Goal: Task Accomplishment & Management: Complete application form

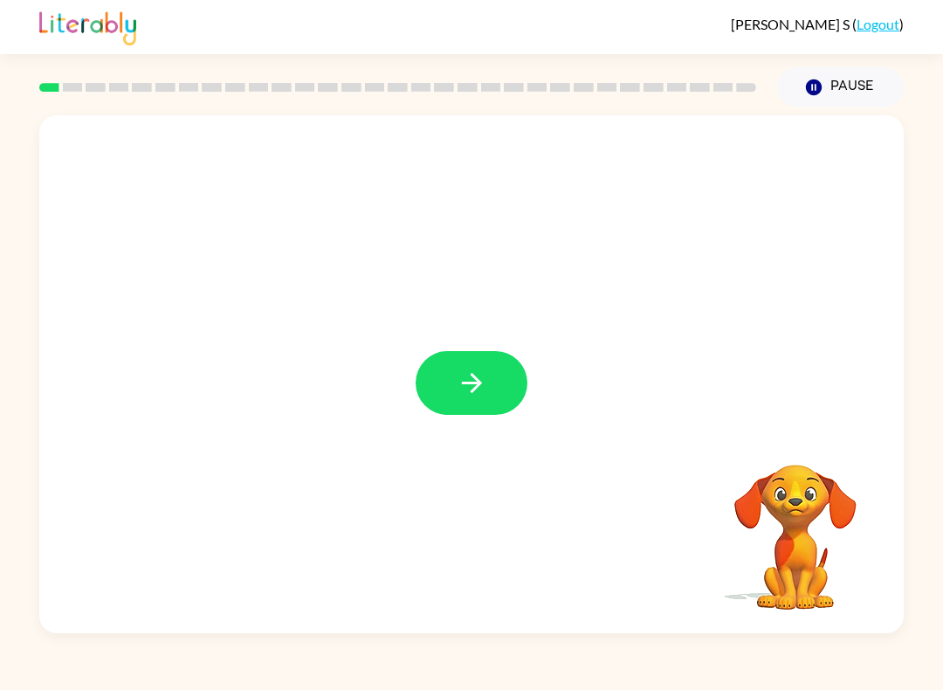
click at [75, 93] on div at bounding box center [398, 87] width 738 height 61
click at [498, 400] on button "button" at bounding box center [472, 383] width 112 height 64
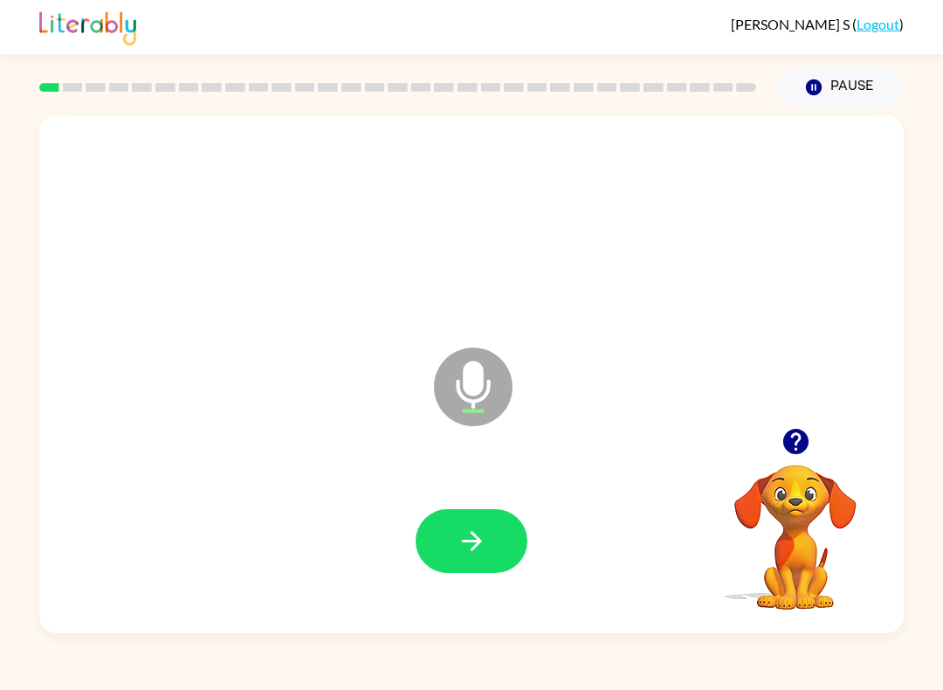
click at [484, 547] on icon "button" at bounding box center [472, 541] width 31 height 31
click at [457, 543] on icon "button" at bounding box center [472, 541] width 31 height 31
click at [462, 548] on icon "button" at bounding box center [472, 541] width 31 height 31
click at [477, 533] on icon "button" at bounding box center [472, 541] width 31 height 31
click at [461, 549] on icon "button" at bounding box center [472, 541] width 31 height 31
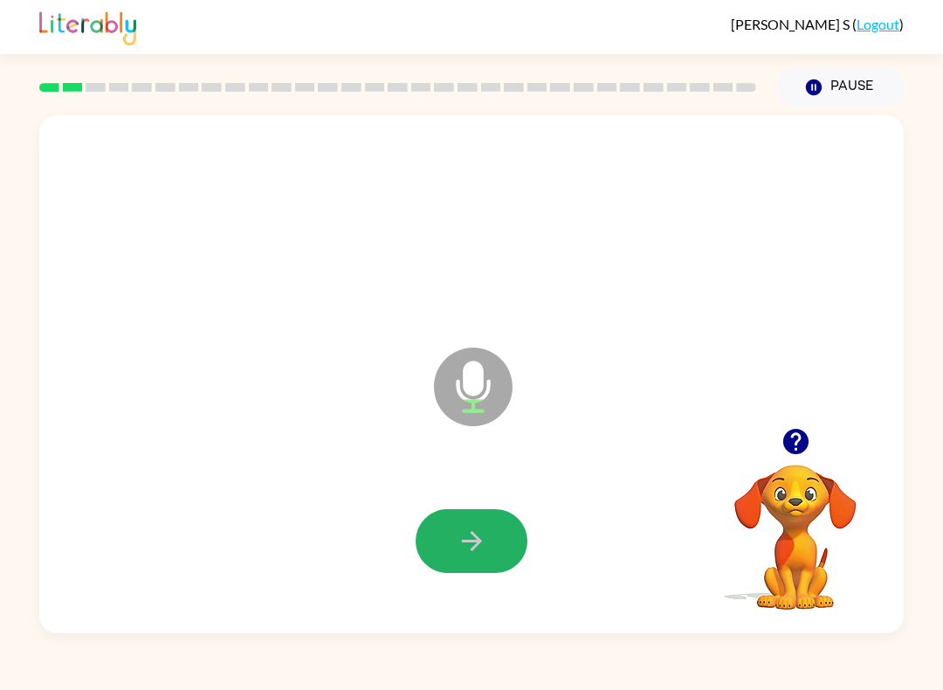
click at [498, 528] on button "button" at bounding box center [472, 541] width 112 height 64
click at [471, 533] on icon "button" at bounding box center [472, 541] width 31 height 31
click at [486, 539] on icon "button" at bounding box center [472, 541] width 31 height 31
click at [443, 529] on button "button" at bounding box center [472, 541] width 112 height 64
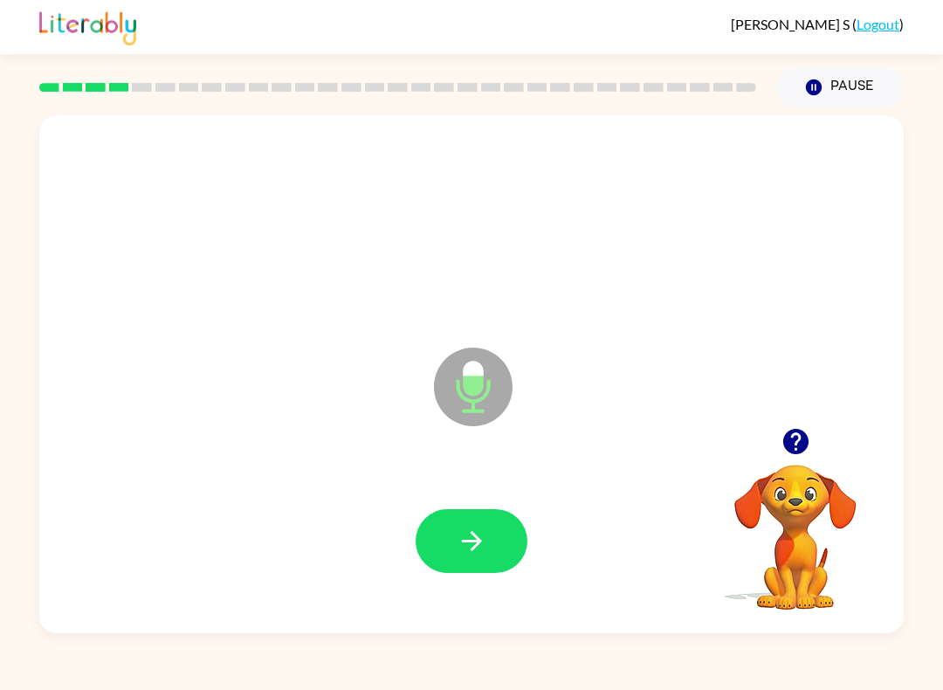
click at [475, 542] on icon "button" at bounding box center [471, 541] width 20 height 20
click at [473, 513] on button "button" at bounding box center [472, 541] width 112 height 64
click at [465, 559] on button "button" at bounding box center [472, 541] width 112 height 64
click at [494, 545] on button "button" at bounding box center [472, 541] width 112 height 64
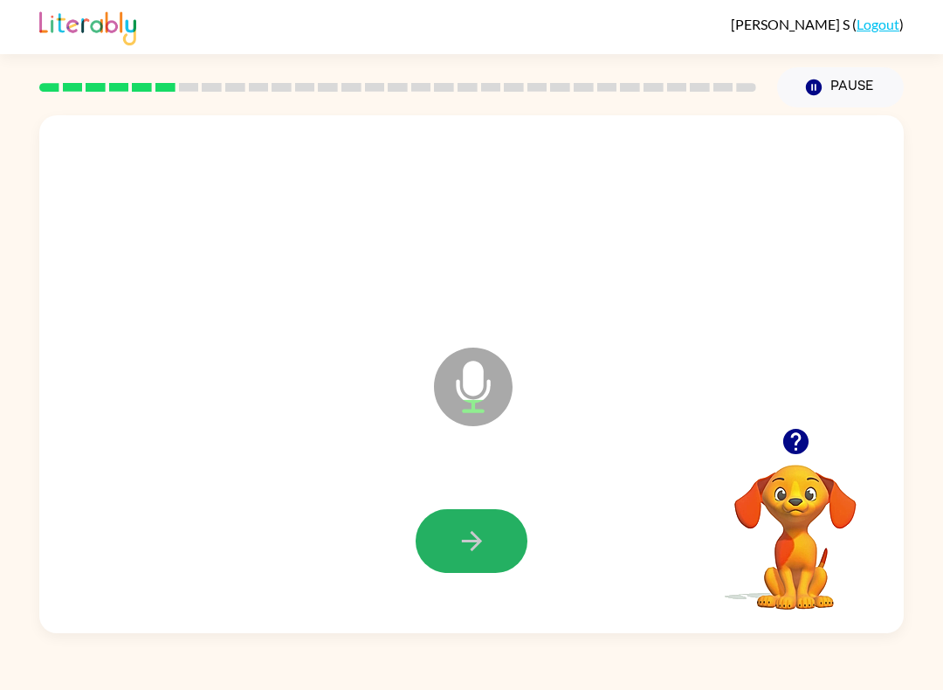
click at [483, 565] on button "button" at bounding box center [472, 541] width 112 height 64
click at [486, 514] on button "button" at bounding box center [472, 541] width 112 height 64
click at [453, 522] on button "button" at bounding box center [472, 541] width 112 height 64
click at [469, 550] on icon "button" at bounding box center [472, 541] width 31 height 31
click at [480, 550] on icon "button" at bounding box center [472, 541] width 31 height 31
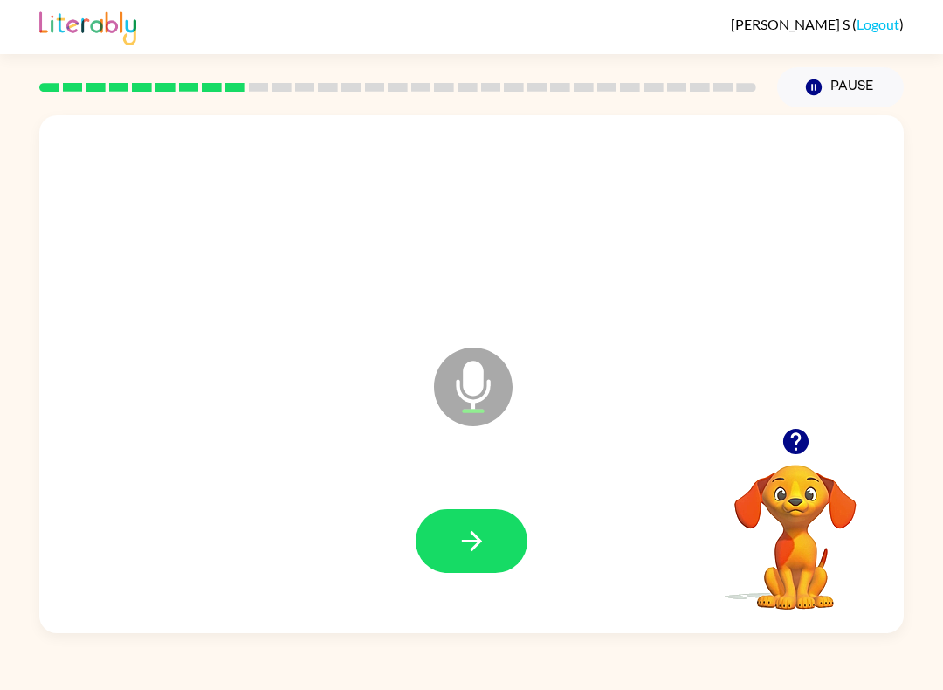
click at [498, 517] on button "button" at bounding box center [472, 541] width 112 height 64
click at [472, 530] on icon "button" at bounding box center [472, 541] width 31 height 31
click at [458, 534] on icon "button" at bounding box center [472, 541] width 31 height 31
click at [445, 534] on button "button" at bounding box center [472, 541] width 112 height 64
click at [477, 547] on icon "button" at bounding box center [471, 541] width 20 height 20
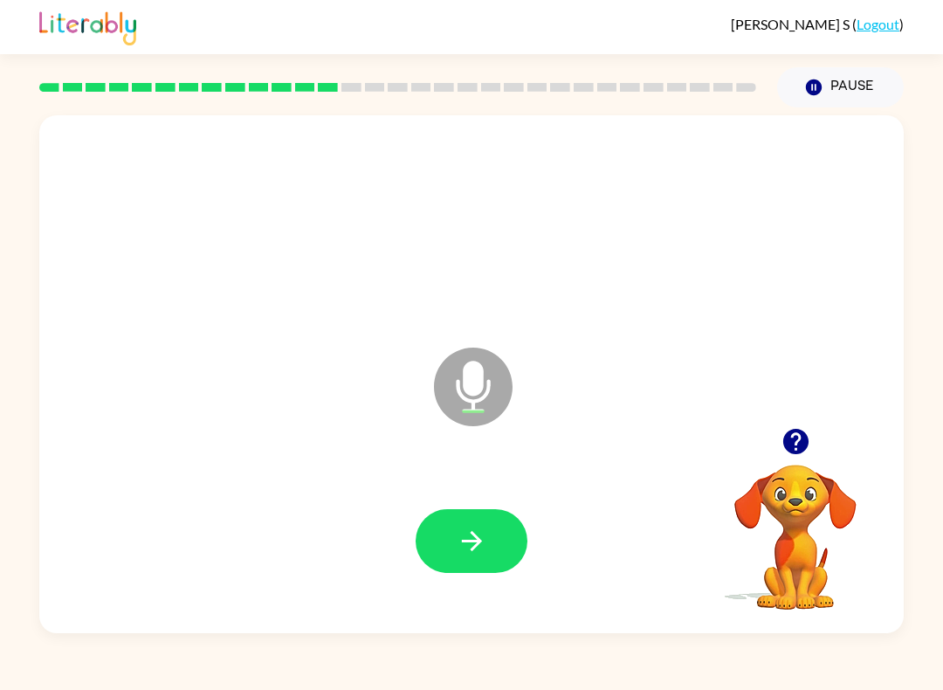
click at [482, 547] on icon "button" at bounding box center [472, 541] width 31 height 31
click at [479, 527] on icon "button" at bounding box center [472, 541] width 31 height 31
click at [458, 539] on icon "button" at bounding box center [472, 541] width 31 height 31
click at [462, 528] on icon "button" at bounding box center [472, 541] width 31 height 31
click at [474, 504] on div at bounding box center [472, 540] width 830 height 149
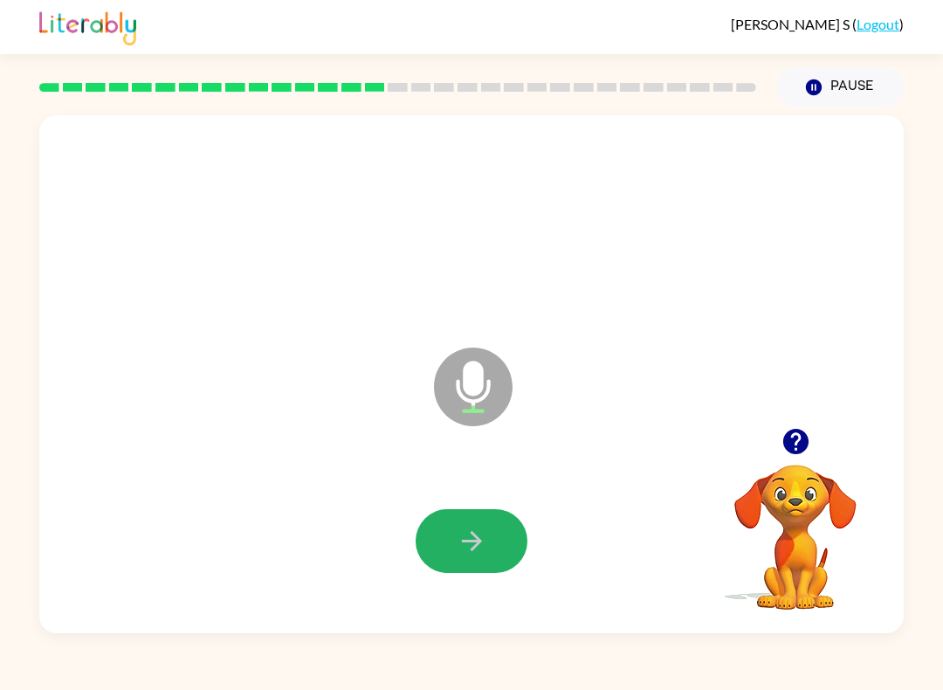
click at [481, 541] on icon "button" at bounding box center [471, 541] width 20 height 20
click at [463, 547] on icon "button" at bounding box center [472, 541] width 31 height 31
click at [475, 522] on button "button" at bounding box center [472, 541] width 112 height 64
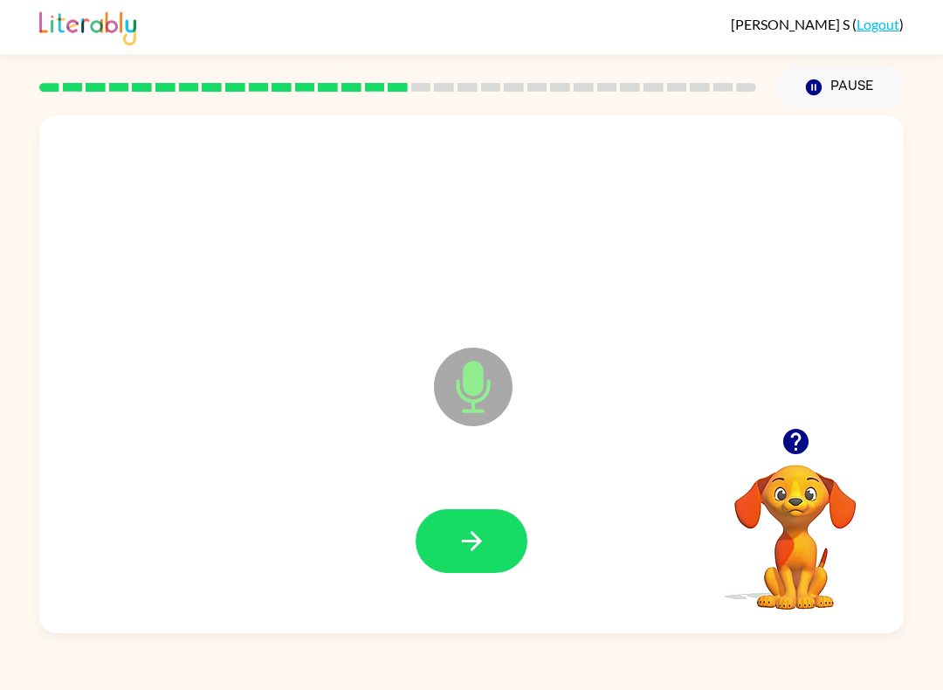
click at [466, 537] on icon "button" at bounding box center [472, 541] width 31 height 31
click at [492, 536] on button "button" at bounding box center [472, 541] width 112 height 64
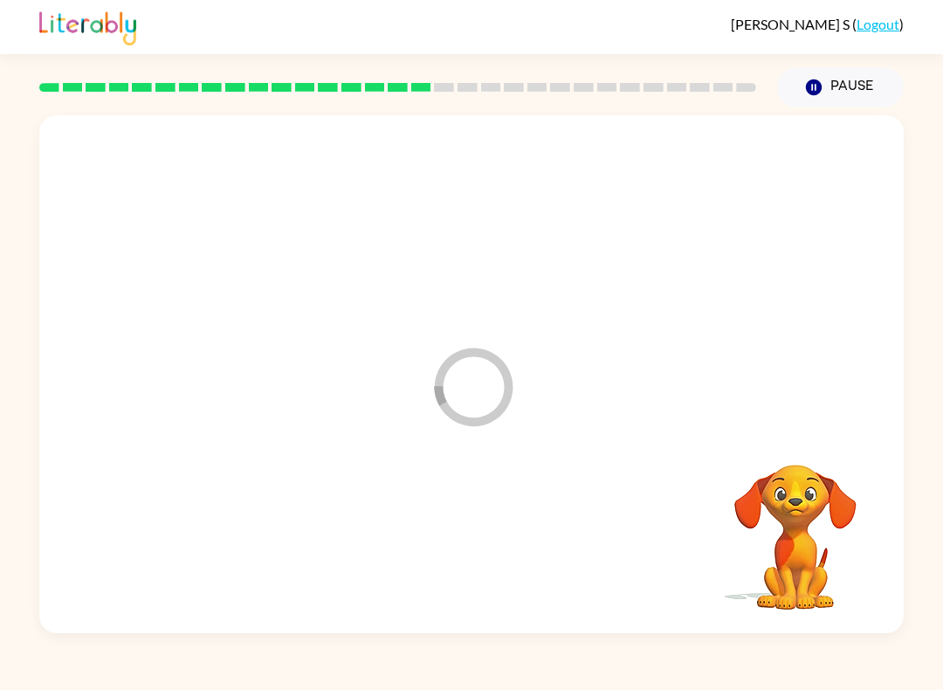
click at [436, 397] on icon "Loader Your response is being sent to our graders" at bounding box center [473, 386] width 105 height 105
click at [469, 375] on icon "Loader Your response is being sent to our graders" at bounding box center [473, 386] width 105 height 105
click at [455, 450] on div "Loader Your response is being sent to our graders" at bounding box center [471, 374] width 864 height 518
click at [474, 426] on icon at bounding box center [474, 387] width 79 height 79
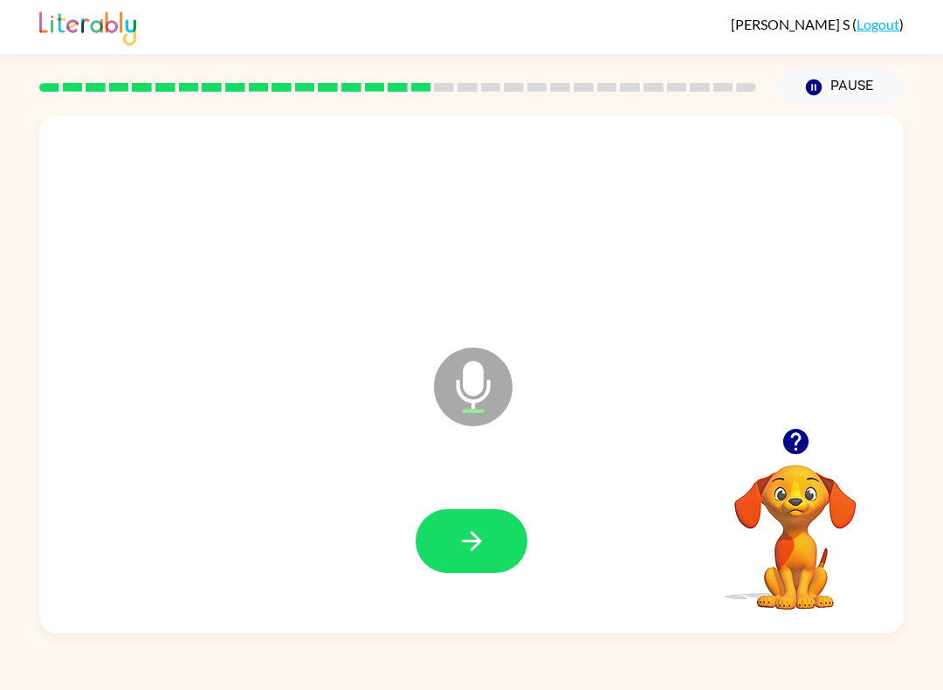
click at [493, 534] on button "button" at bounding box center [472, 541] width 112 height 64
click at [494, 544] on button "button" at bounding box center [472, 541] width 112 height 64
click at [467, 571] on button "button" at bounding box center [472, 541] width 112 height 64
click at [471, 534] on div at bounding box center [472, 541] width 112 height 64
click at [492, 529] on button "button" at bounding box center [472, 541] width 112 height 64
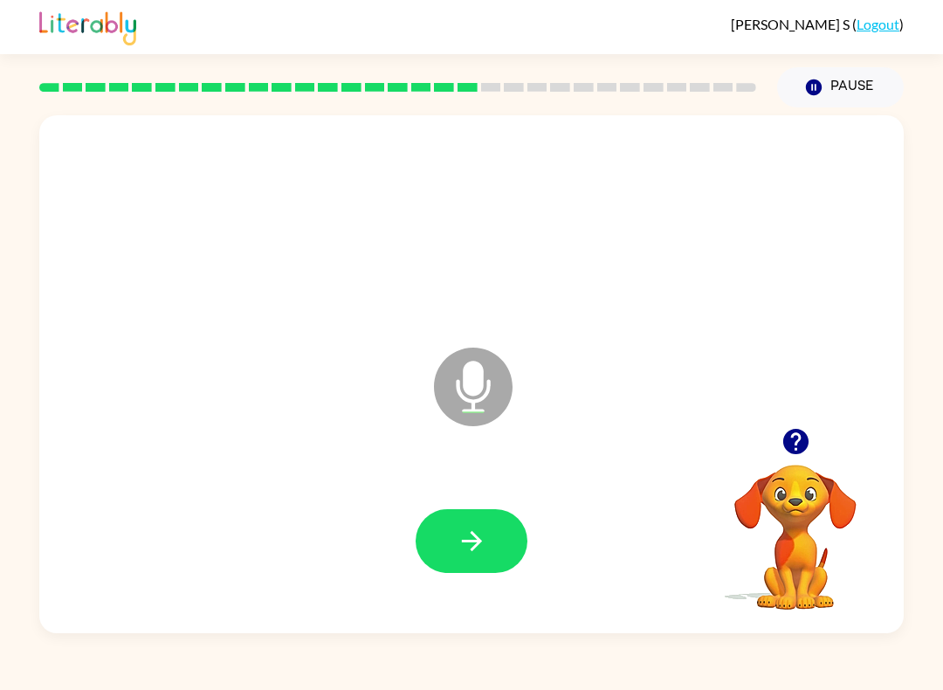
click at [465, 518] on button "button" at bounding box center [472, 541] width 112 height 64
click at [471, 533] on icon "button" at bounding box center [472, 541] width 31 height 31
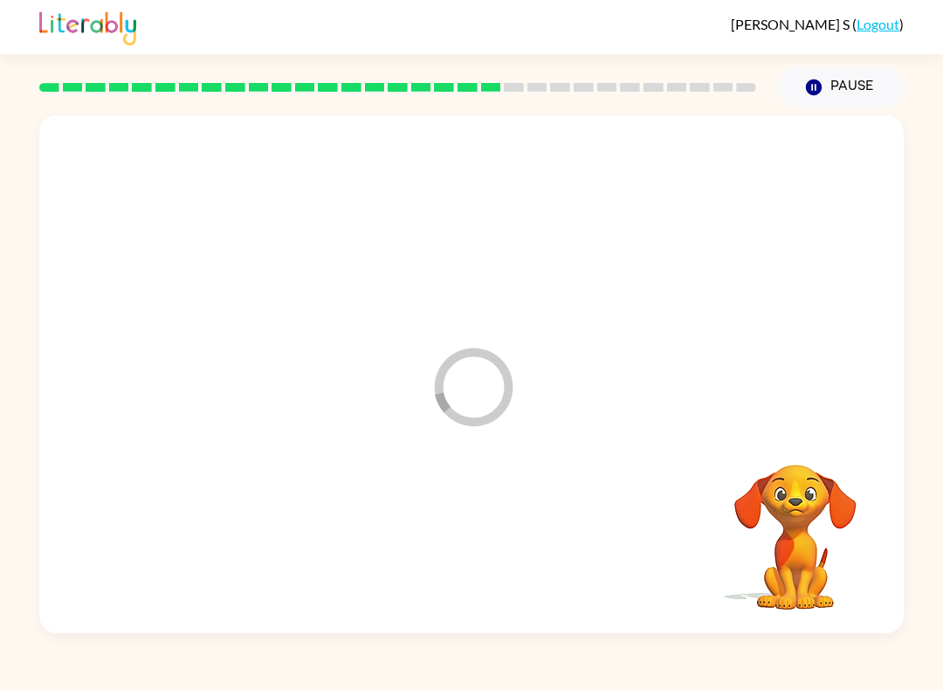
click at [460, 380] on icon "Loader Your response is being sent to our graders" at bounding box center [473, 386] width 105 height 105
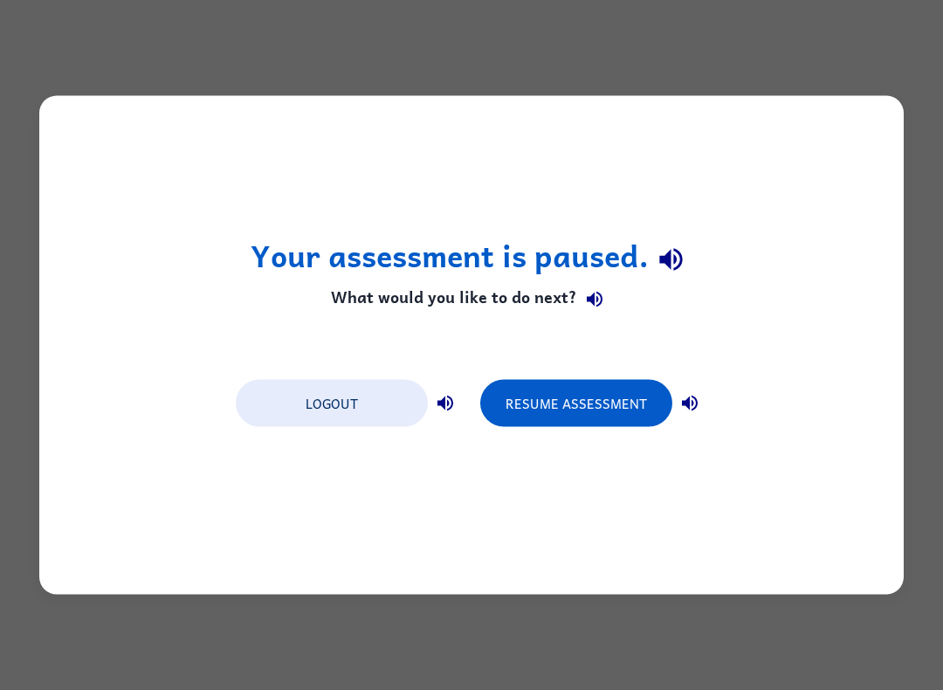
click at [584, 414] on button "Resume Assessment" at bounding box center [576, 403] width 192 height 47
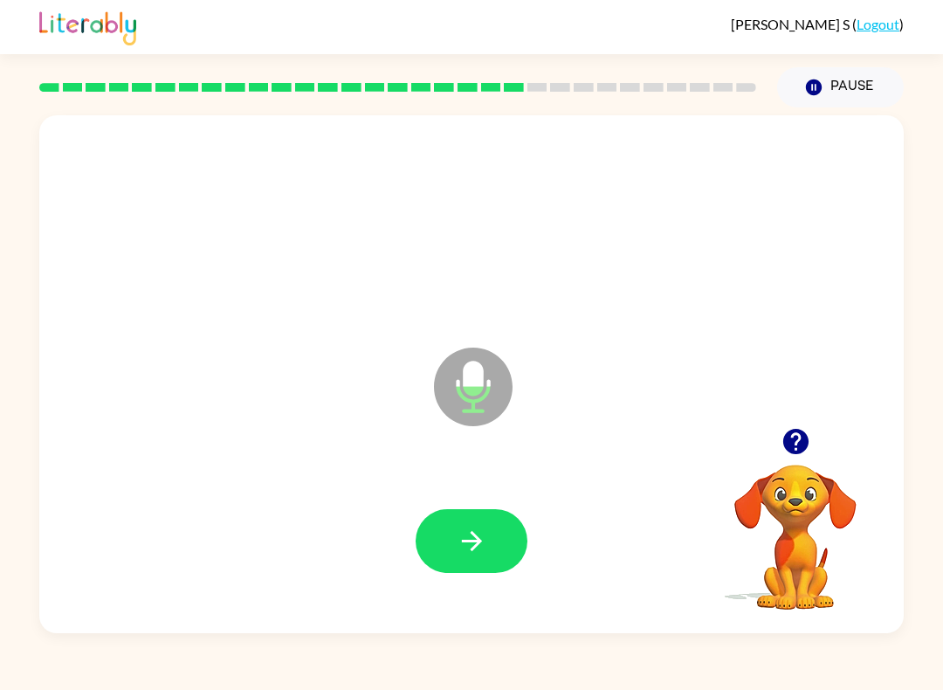
click at [450, 551] on button "button" at bounding box center [472, 541] width 112 height 64
click at [464, 532] on icon "button" at bounding box center [472, 541] width 31 height 31
click at [471, 527] on icon "button" at bounding box center [472, 541] width 31 height 31
click at [488, 546] on button "button" at bounding box center [472, 541] width 112 height 64
click at [512, 484] on div at bounding box center [472, 540] width 830 height 149
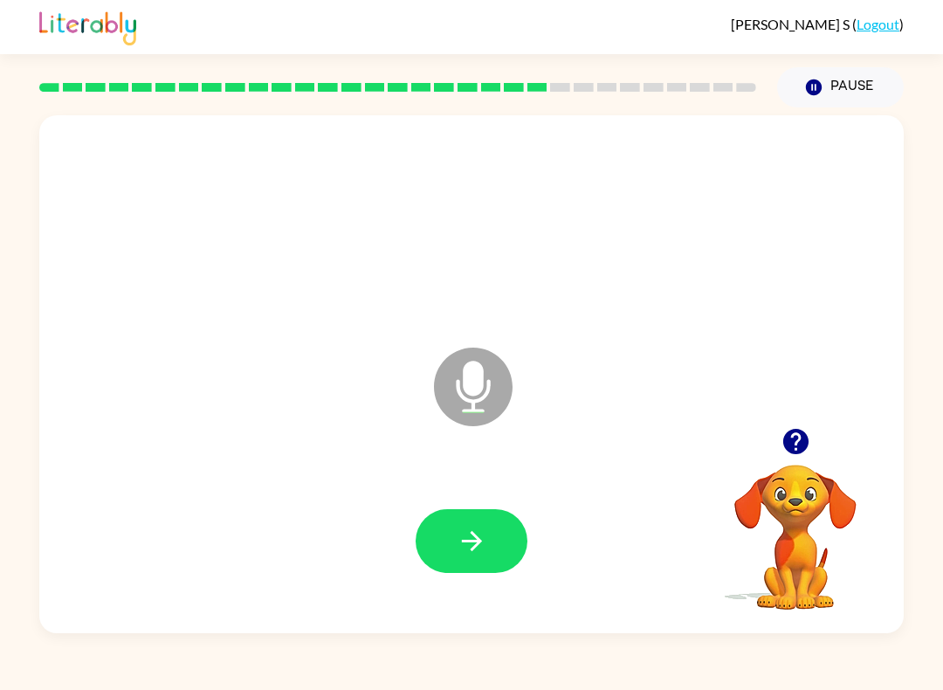
click at [498, 530] on button "button" at bounding box center [472, 541] width 112 height 64
click at [475, 561] on button "button" at bounding box center [472, 541] width 112 height 64
click at [483, 555] on icon "button" at bounding box center [472, 541] width 31 height 31
click at [473, 544] on icon "button" at bounding box center [472, 541] width 31 height 31
click at [470, 520] on button "button" at bounding box center [472, 541] width 112 height 64
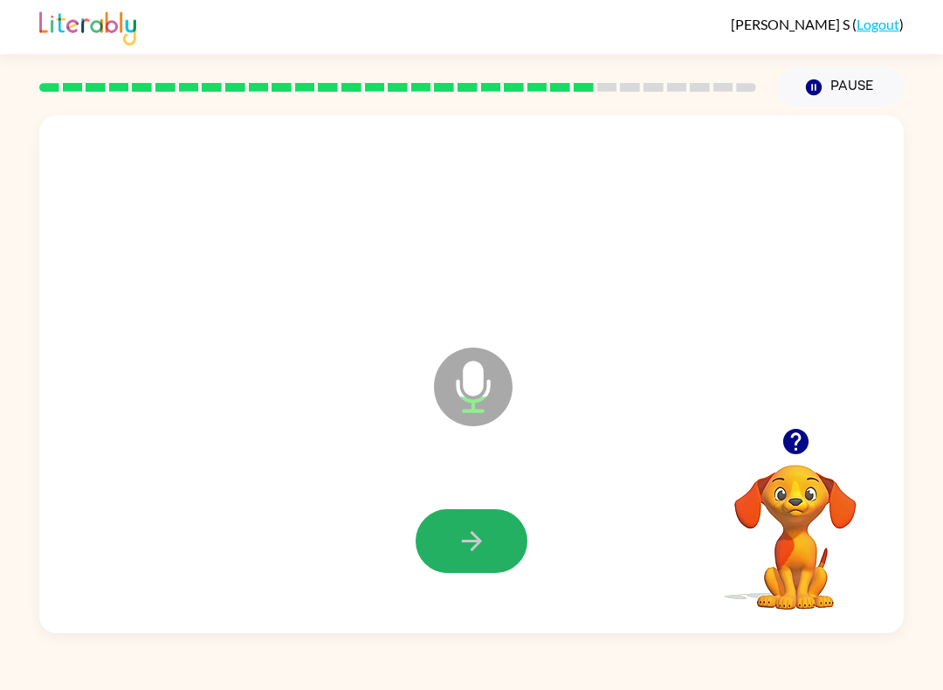
click at [465, 535] on icon "button" at bounding box center [472, 541] width 31 height 31
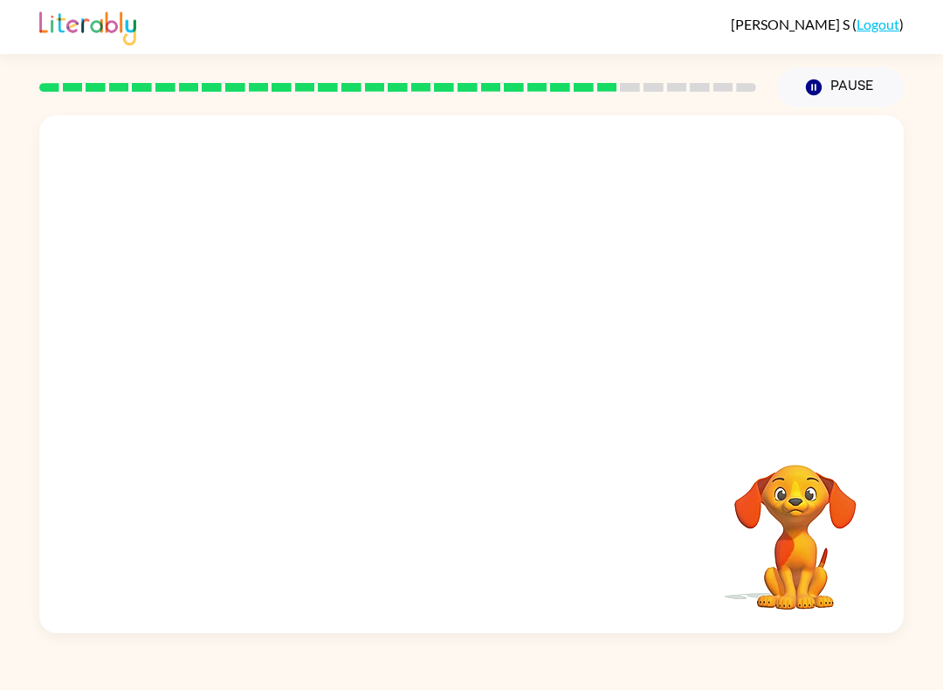
click at [850, 562] on video "Your browser must support playing .mp4 files to use Literably. Please try using…" at bounding box center [795, 524] width 175 height 175
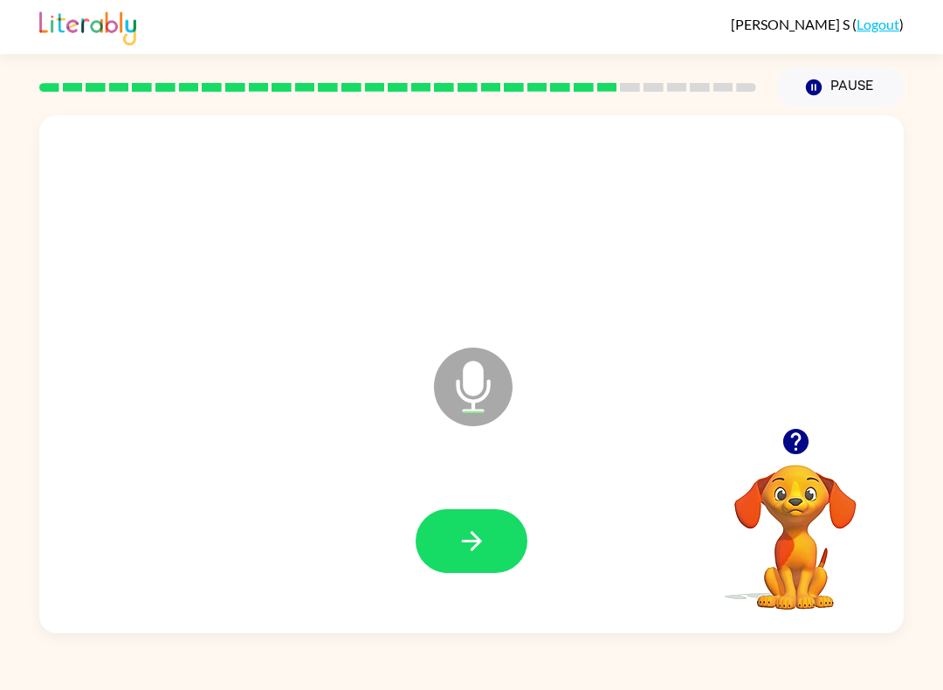
click at [465, 535] on icon "button" at bounding box center [472, 541] width 31 height 31
click at [442, 561] on button "button" at bounding box center [472, 541] width 112 height 64
click at [500, 552] on button "button" at bounding box center [472, 541] width 112 height 64
click at [494, 533] on button "button" at bounding box center [472, 541] width 112 height 64
click at [469, 529] on icon "button" at bounding box center [472, 541] width 31 height 31
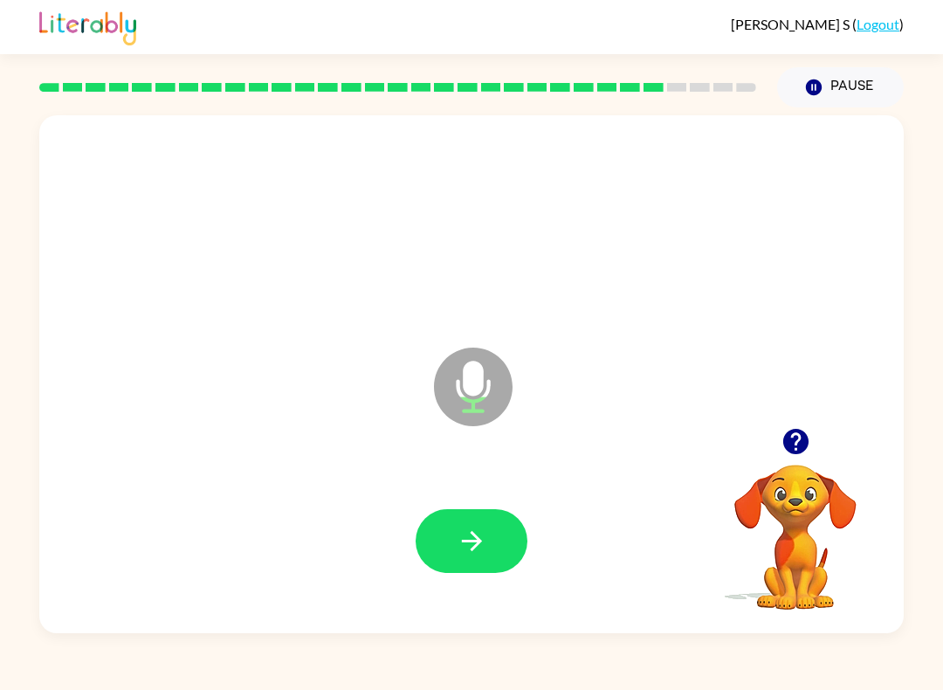
click at [466, 541] on icon "button" at bounding box center [472, 541] width 31 height 31
click at [465, 528] on icon "button" at bounding box center [472, 541] width 31 height 31
click at [481, 559] on button "button" at bounding box center [472, 541] width 112 height 64
click at [473, 562] on button "button" at bounding box center [472, 541] width 112 height 64
click at [469, 529] on icon "button" at bounding box center [472, 541] width 31 height 31
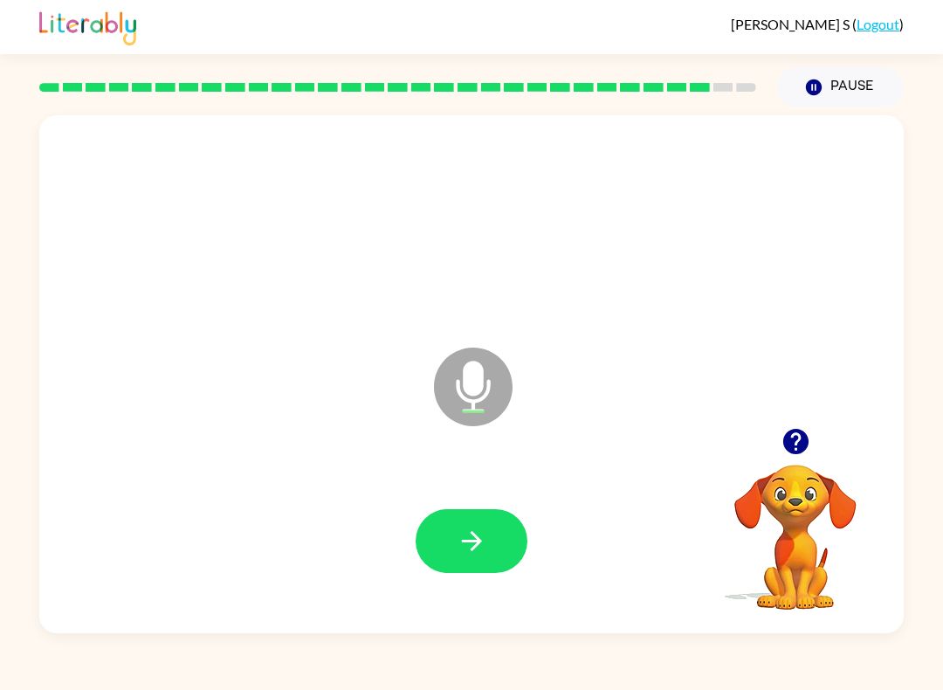
click at [522, 526] on button "button" at bounding box center [472, 541] width 112 height 64
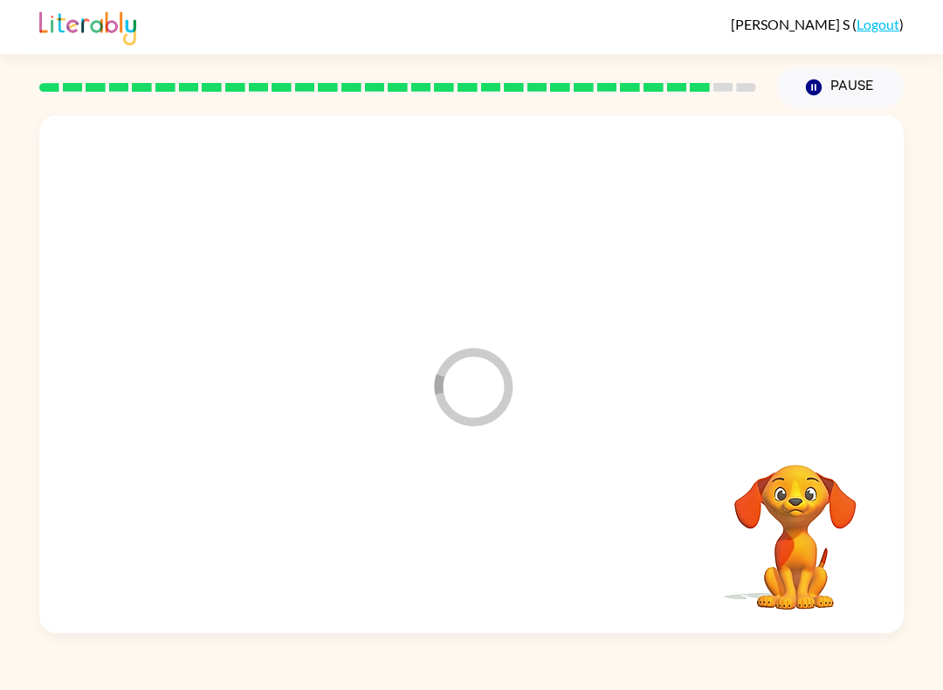
click at [485, 553] on div at bounding box center [472, 540] width 830 height 149
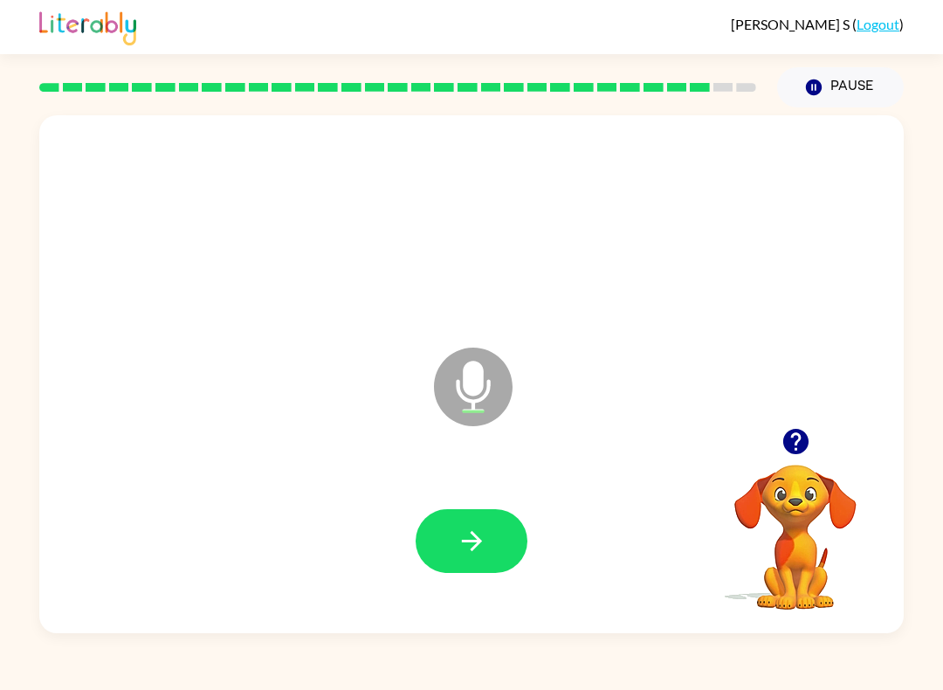
click at [458, 535] on icon "button" at bounding box center [472, 541] width 31 height 31
click at [458, 514] on button "button" at bounding box center [472, 541] width 112 height 64
click at [468, 554] on icon "button" at bounding box center [472, 541] width 31 height 31
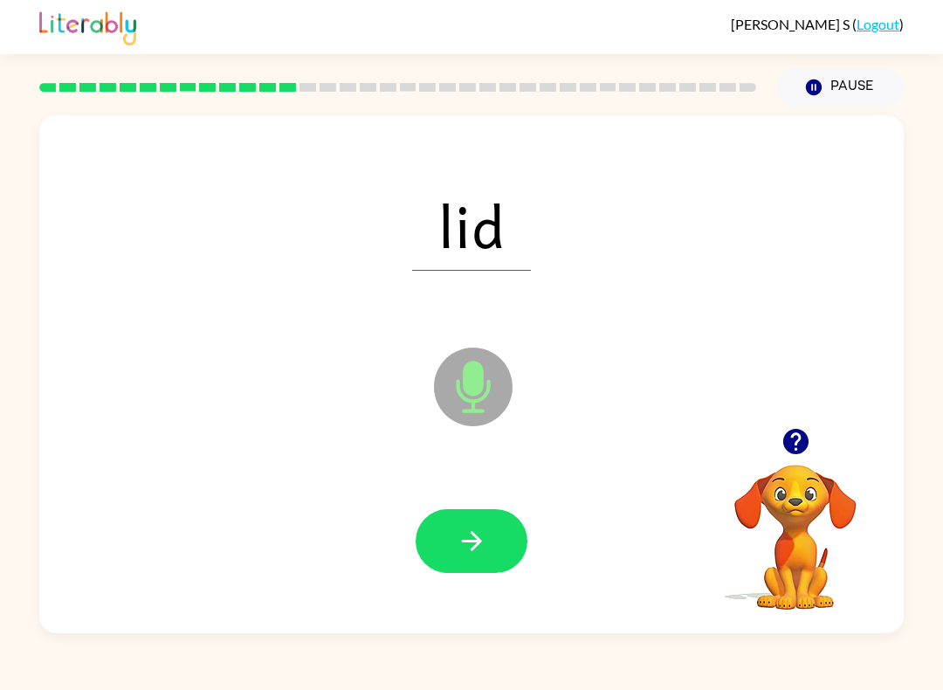
click at [467, 541] on icon "button" at bounding box center [472, 541] width 31 height 31
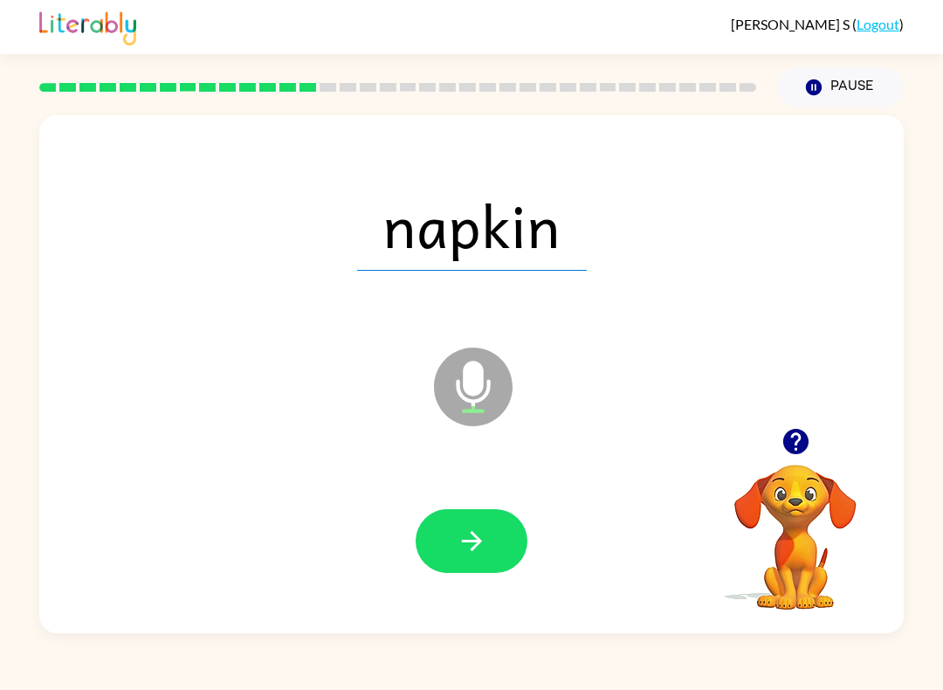
click at [875, 18] on link "Logout" at bounding box center [878, 24] width 43 height 17
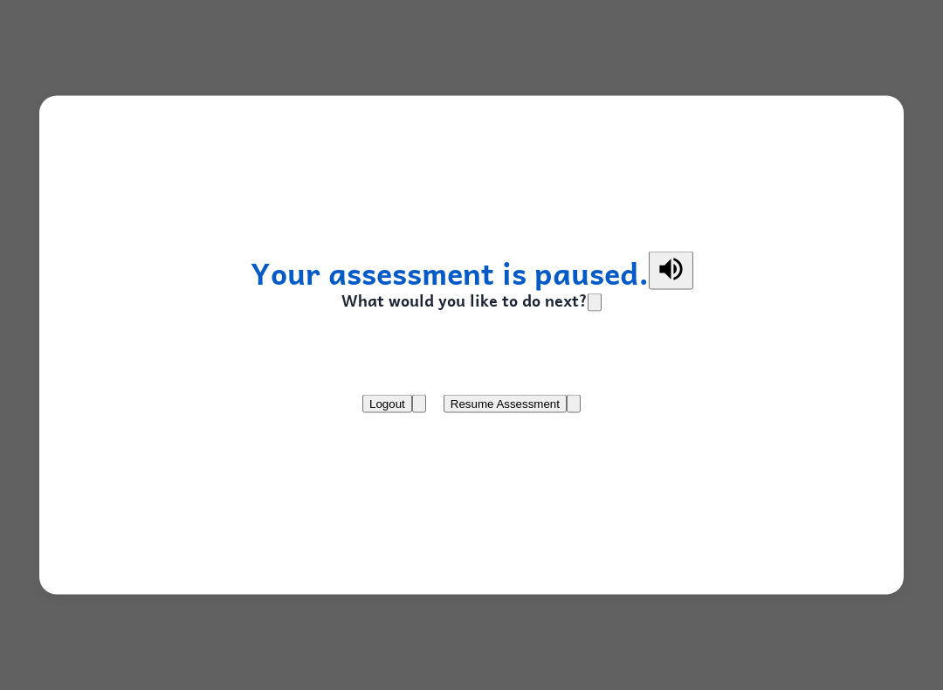
click at [567, 397] on button "Resume Assessment" at bounding box center [505, 403] width 123 height 18
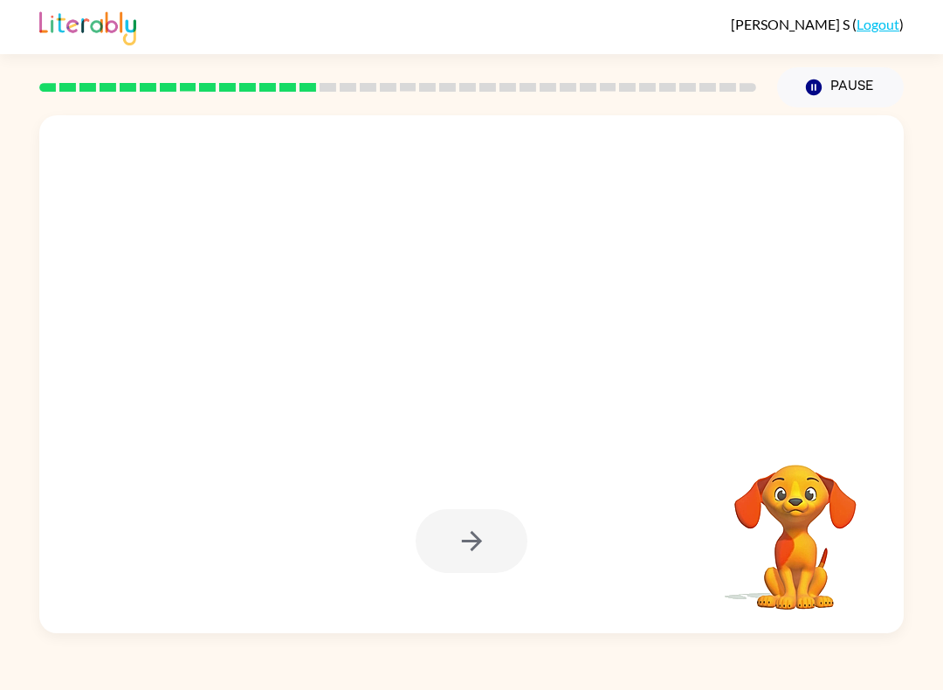
click at [858, 85] on button "Pause Pause" at bounding box center [840, 87] width 127 height 40
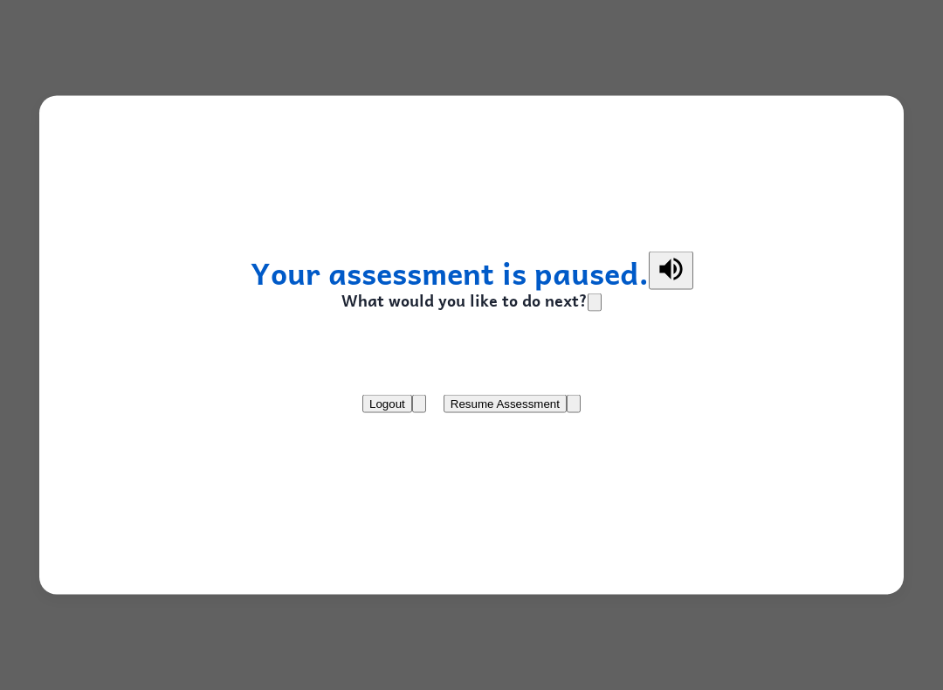
click at [896, 22] on div "Your assessment is paused. What would you like to do next? Logout Resume Assess…" at bounding box center [471, 345] width 943 height 690
click at [375, 395] on button "Logout" at bounding box center [387, 403] width 50 height 18
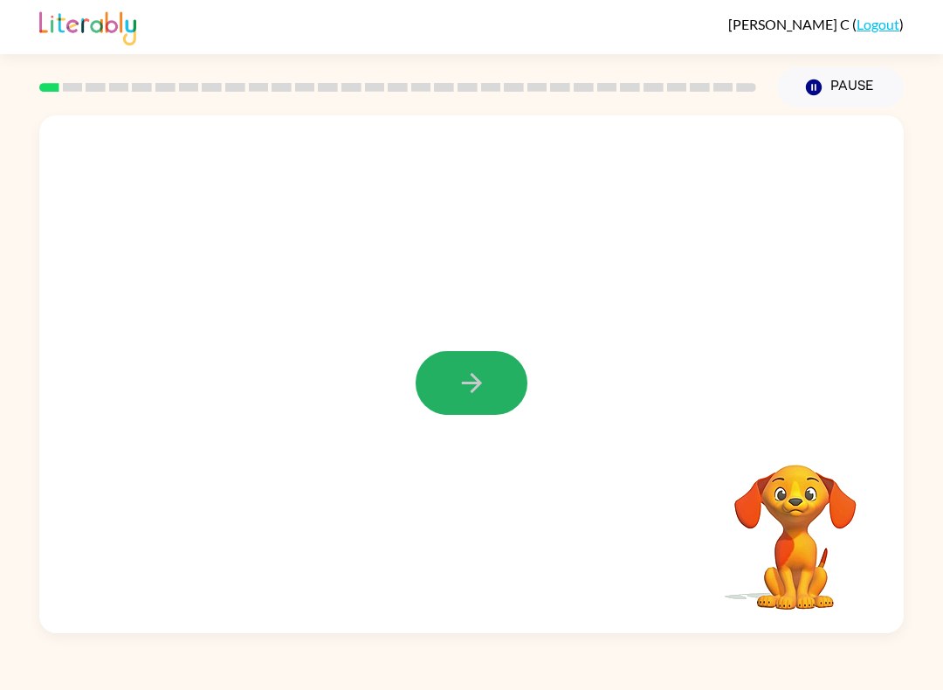
click at [467, 362] on button "button" at bounding box center [472, 383] width 112 height 64
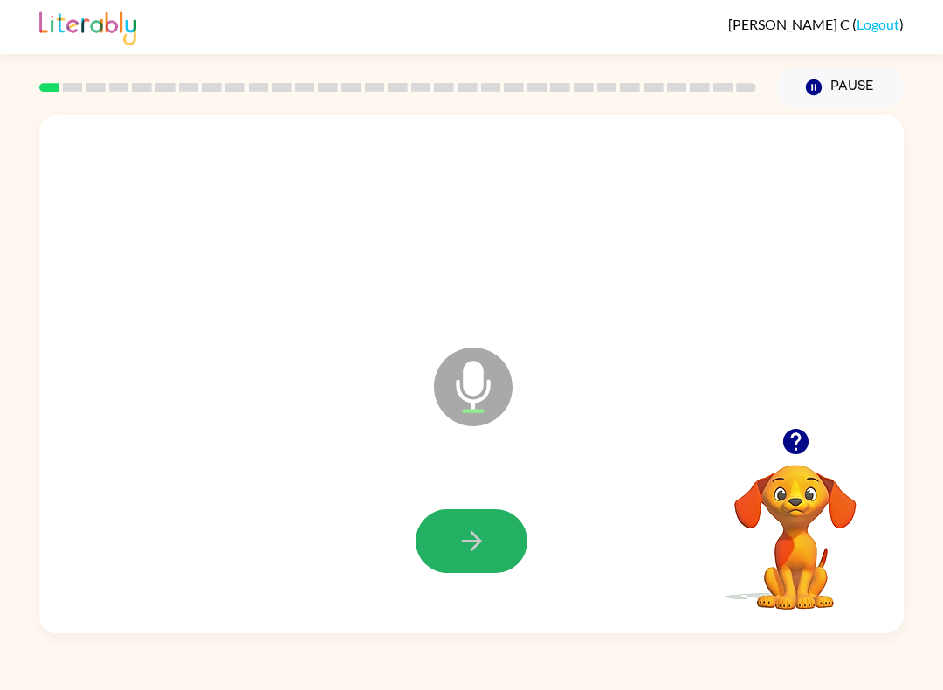
click at [458, 533] on icon "button" at bounding box center [472, 541] width 31 height 31
click at [466, 586] on div at bounding box center [472, 540] width 830 height 149
click at [474, 547] on icon "button" at bounding box center [471, 541] width 20 height 20
click at [496, 492] on div at bounding box center [472, 540] width 830 height 149
click at [496, 567] on button "button" at bounding box center [472, 541] width 112 height 64
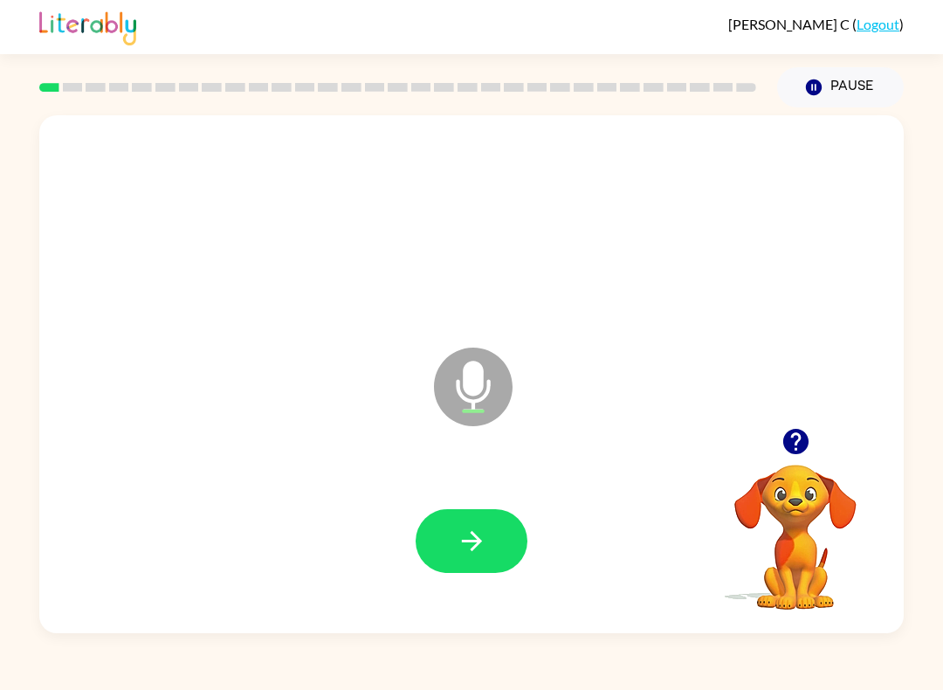
click at [706, 479] on video "Your browser must support playing .mp4 files to use Literably. Please try using…" at bounding box center [795, 524] width 175 height 175
click at [430, 499] on div at bounding box center [472, 540] width 830 height 149
click at [493, 550] on button "button" at bounding box center [472, 541] width 112 height 64
click at [472, 538] on icon "button" at bounding box center [472, 541] width 31 height 31
click at [472, 527] on icon "button" at bounding box center [472, 541] width 31 height 31
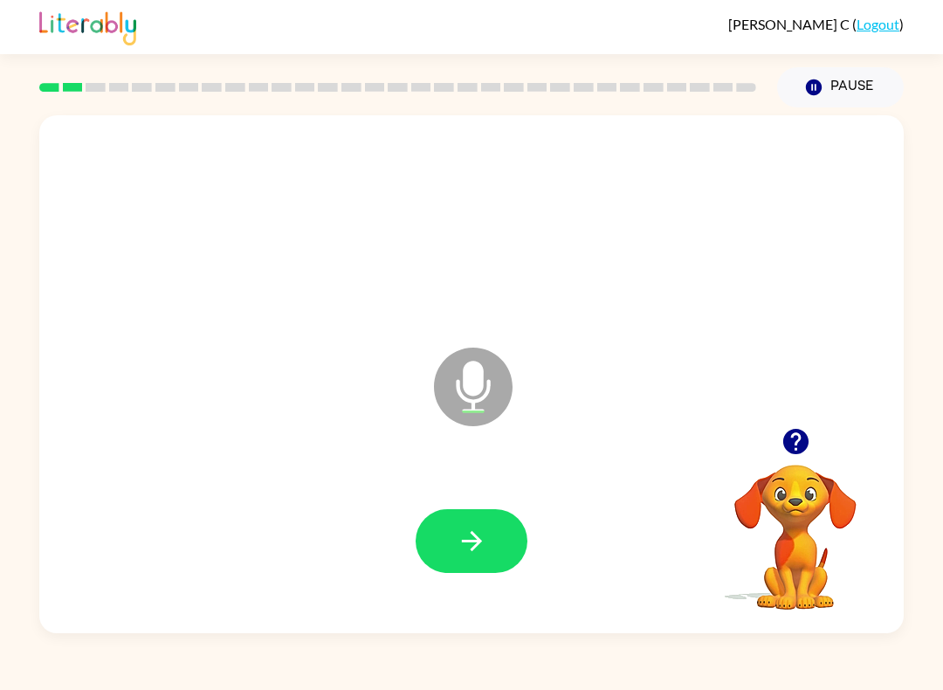
click at [474, 537] on icon "button" at bounding box center [471, 541] width 20 height 20
click at [479, 561] on button "button" at bounding box center [472, 541] width 112 height 64
click at [492, 514] on button "button" at bounding box center [472, 541] width 112 height 64
click at [517, 543] on button "button" at bounding box center [472, 541] width 112 height 64
click at [471, 527] on icon "button" at bounding box center [472, 541] width 31 height 31
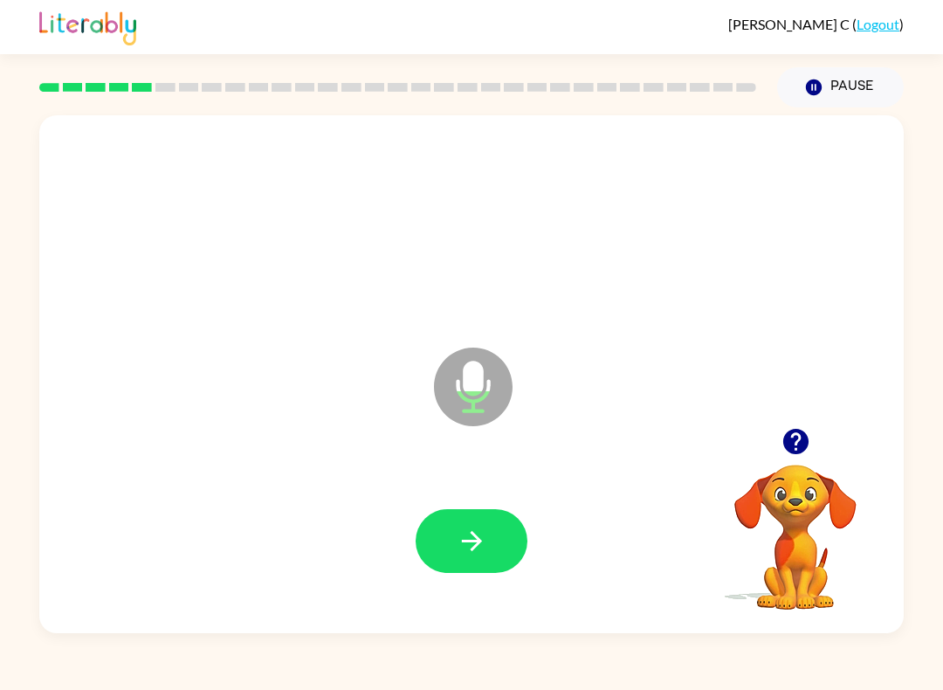
click at [526, 545] on button "button" at bounding box center [472, 541] width 112 height 64
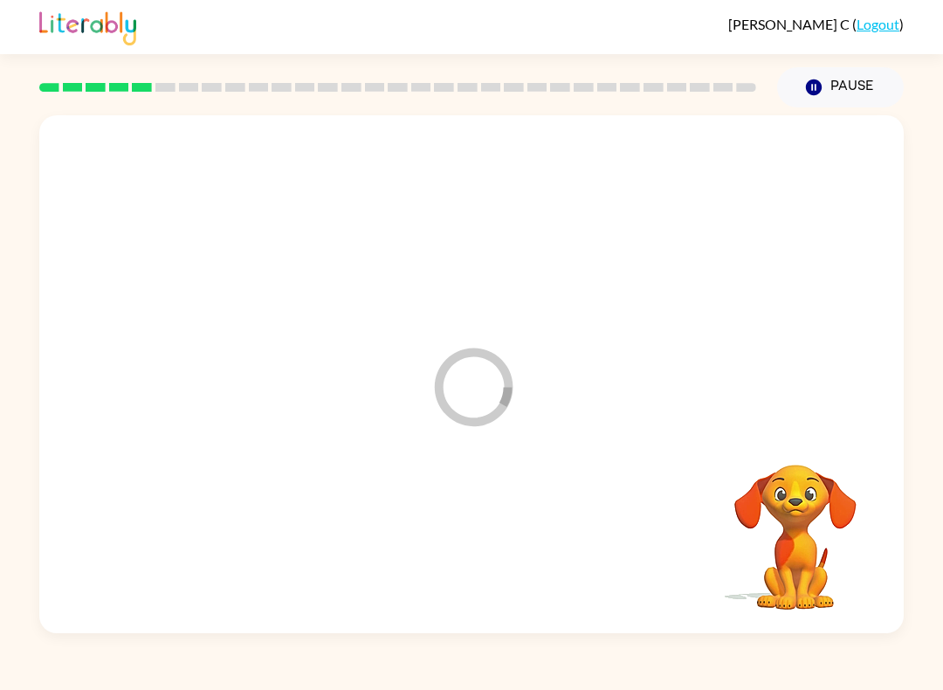
click at [465, 518] on div at bounding box center [472, 540] width 830 height 149
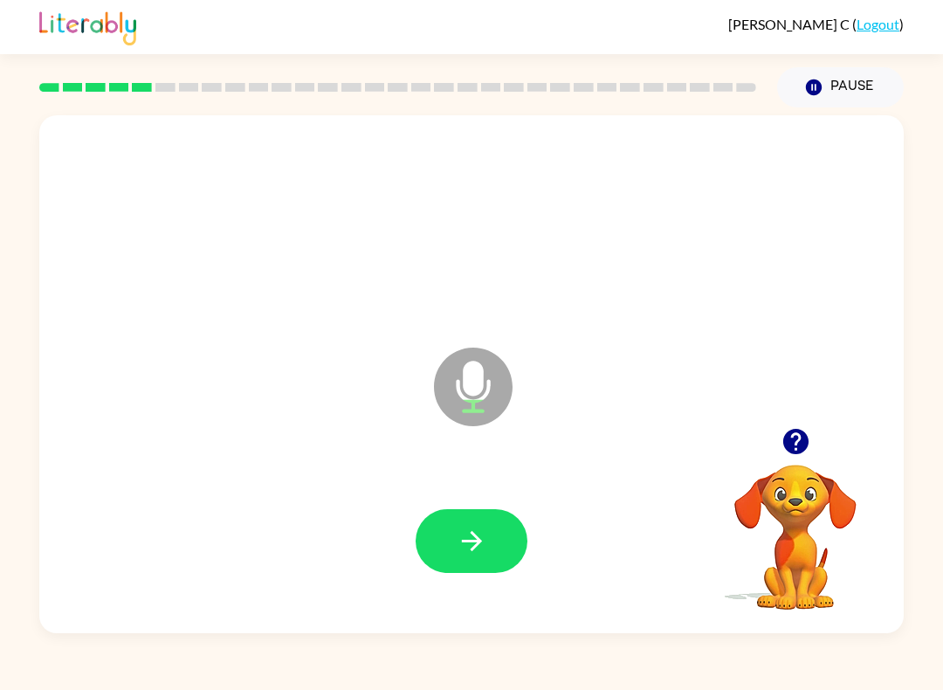
click at [451, 512] on button "button" at bounding box center [472, 541] width 112 height 64
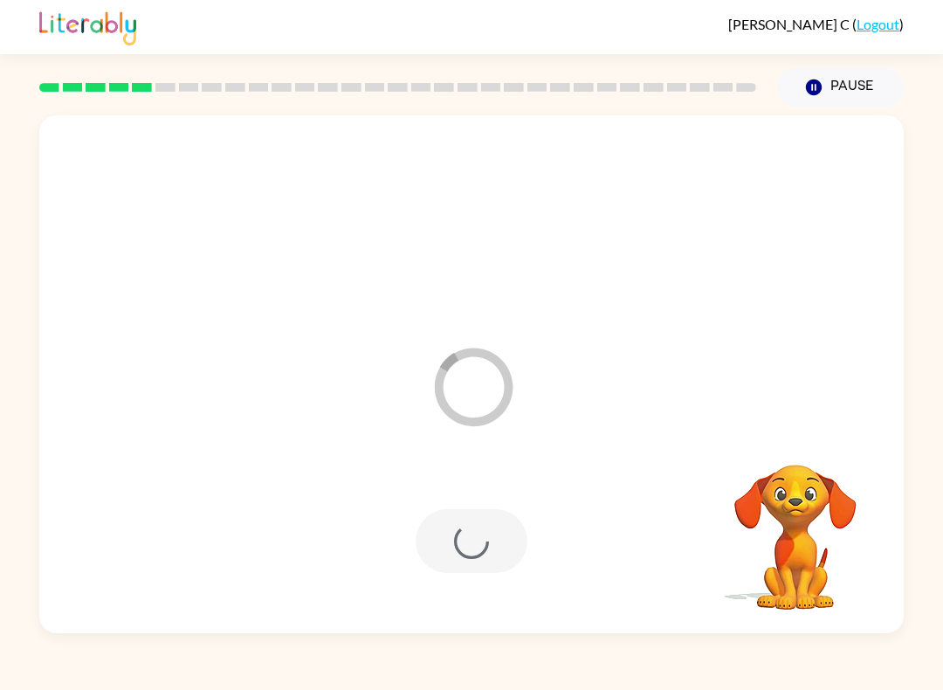
click at [508, 542] on div at bounding box center [472, 541] width 112 height 64
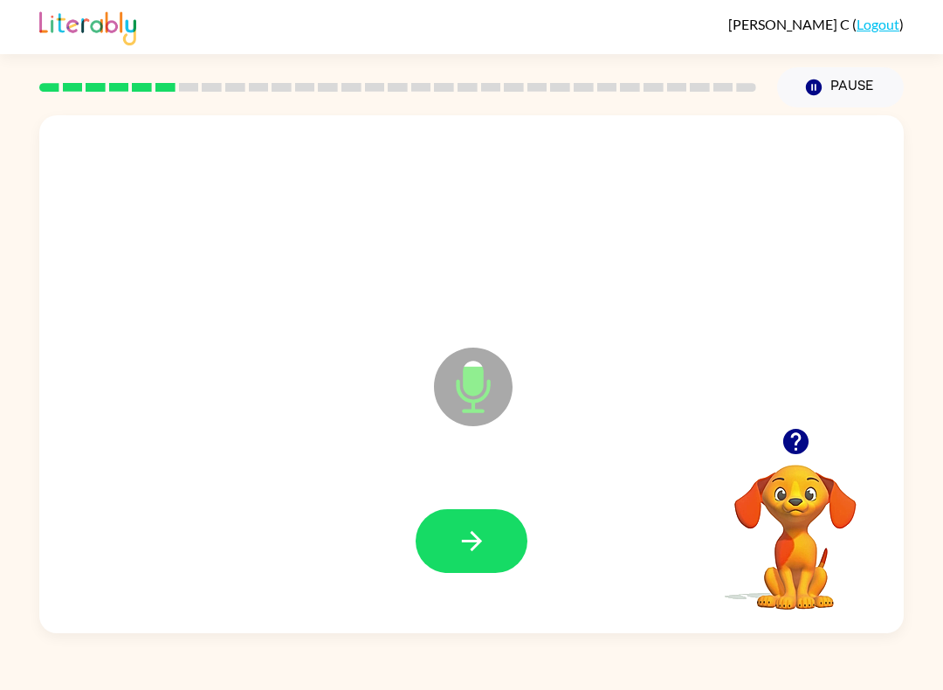
click at [477, 522] on button "button" at bounding box center [472, 541] width 112 height 64
click at [489, 556] on button "button" at bounding box center [472, 541] width 112 height 64
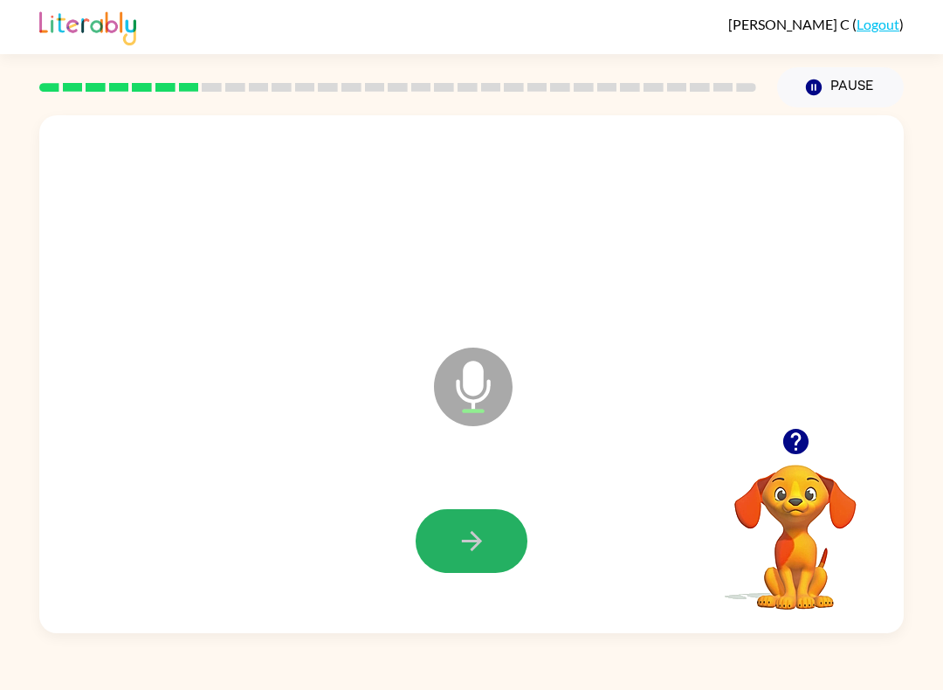
click at [488, 547] on button "button" at bounding box center [472, 541] width 112 height 64
click at [474, 573] on button "button" at bounding box center [472, 541] width 112 height 64
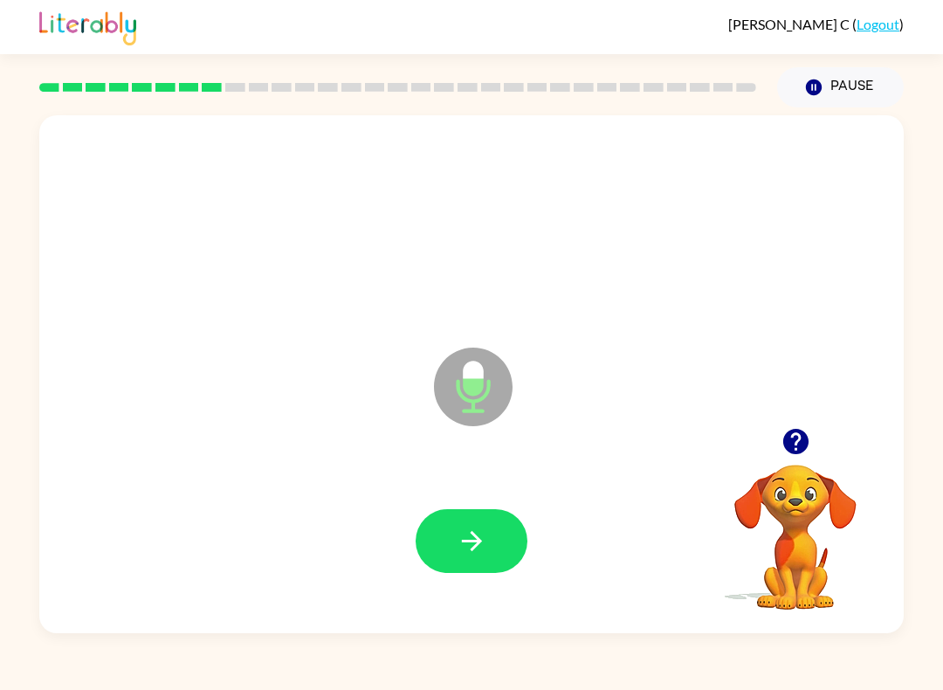
click at [500, 603] on div at bounding box center [472, 540] width 830 height 149
click at [489, 572] on button "button" at bounding box center [472, 541] width 112 height 64
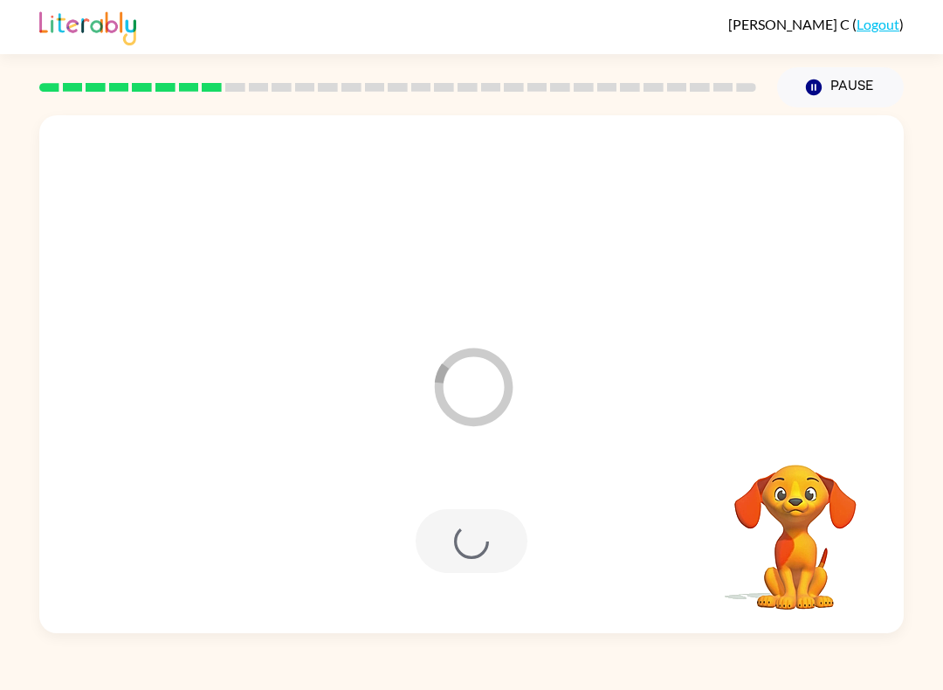
click at [499, 537] on div at bounding box center [472, 541] width 112 height 64
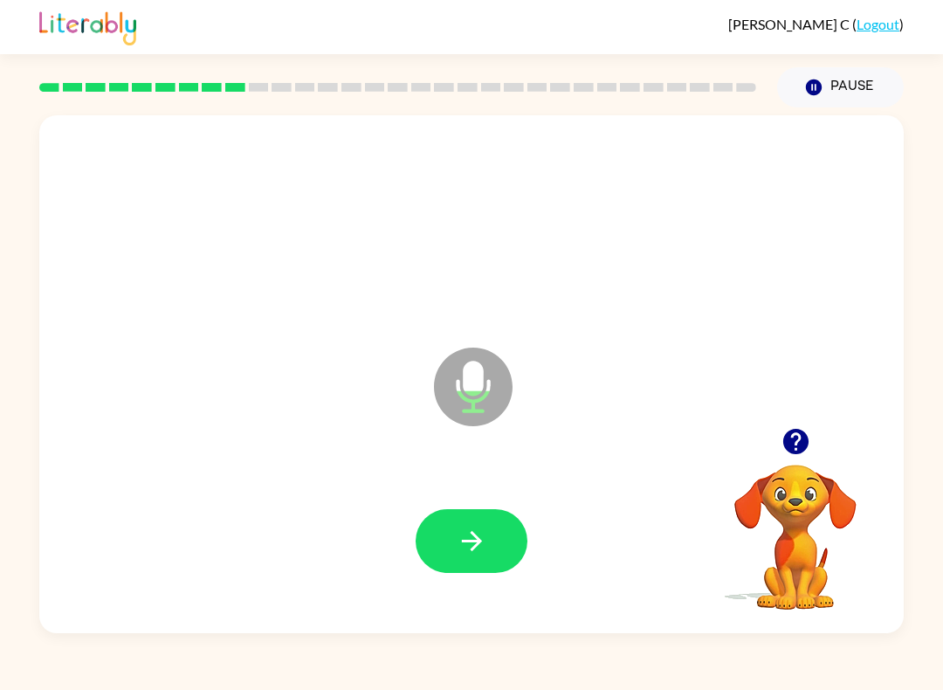
click at [517, 547] on button "button" at bounding box center [472, 541] width 112 height 64
click at [516, 547] on div at bounding box center [472, 541] width 112 height 64
click at [475, 524] on div at bounding box center [472, 541] width 112 height 64
click at [440, 521] on button "button" at bounding box center [472, 541] width 112 height 64
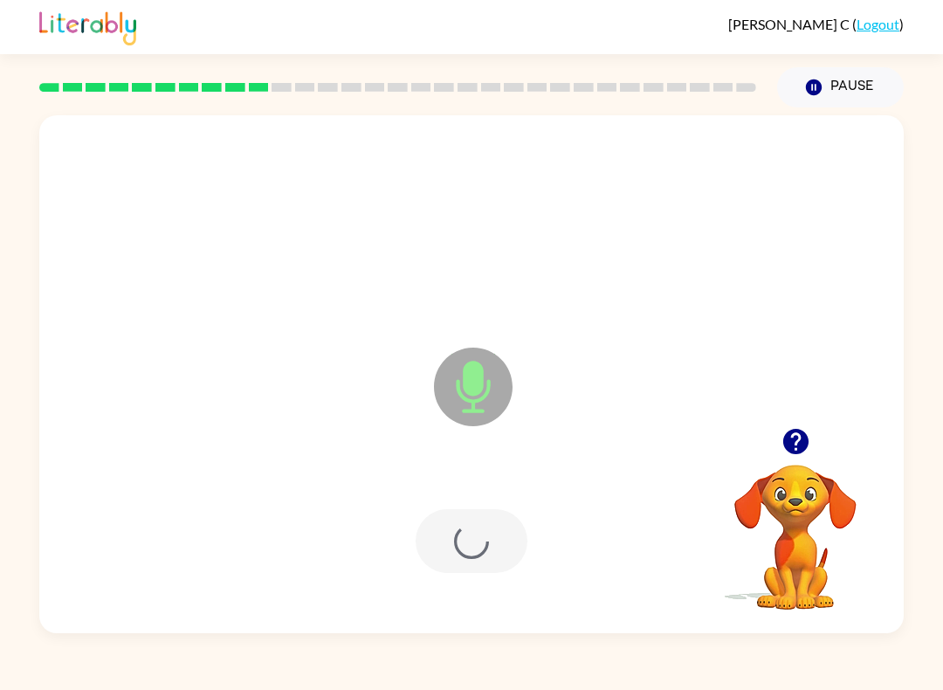
click at [507, 521] on div at bounding box center [472, 541] width 112 height 64
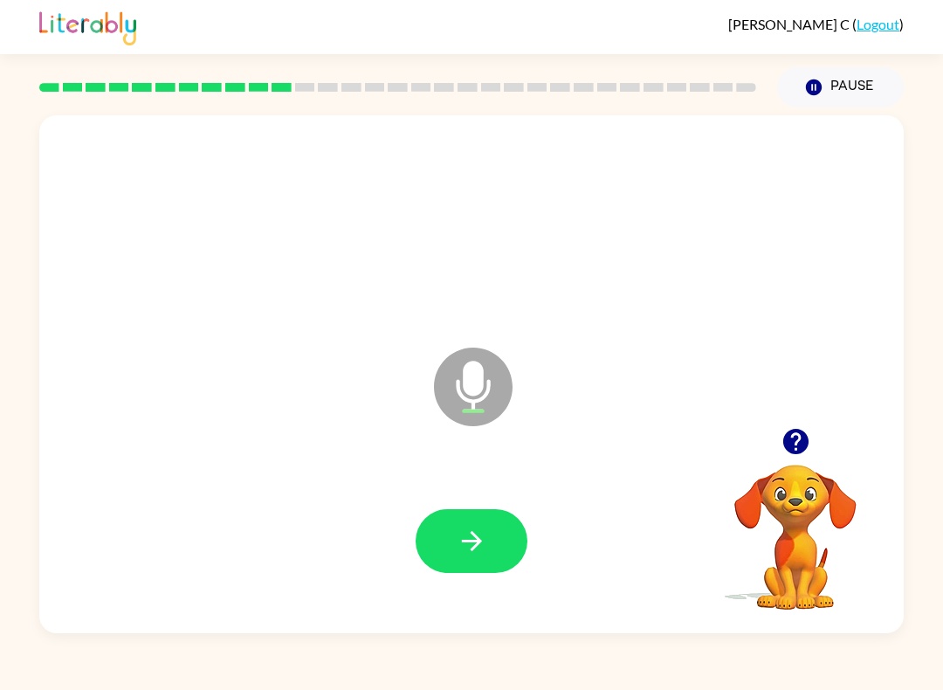
click at [491, 513] on button "button" at bounding box center [472, 541] width 112 height 64
click at [469, 541] on icon "button" at bounding box center [472, 541] width 31 height 31
click at [449, 534] on button "button" at bounding box center [472, 541] width 112 height 64
click at [477, 513] on button "button" at bounding box center [472, 541] width 112 height 64
click at [479, 525] on button "button" at bounding box center [472, 541] width 112 height 64
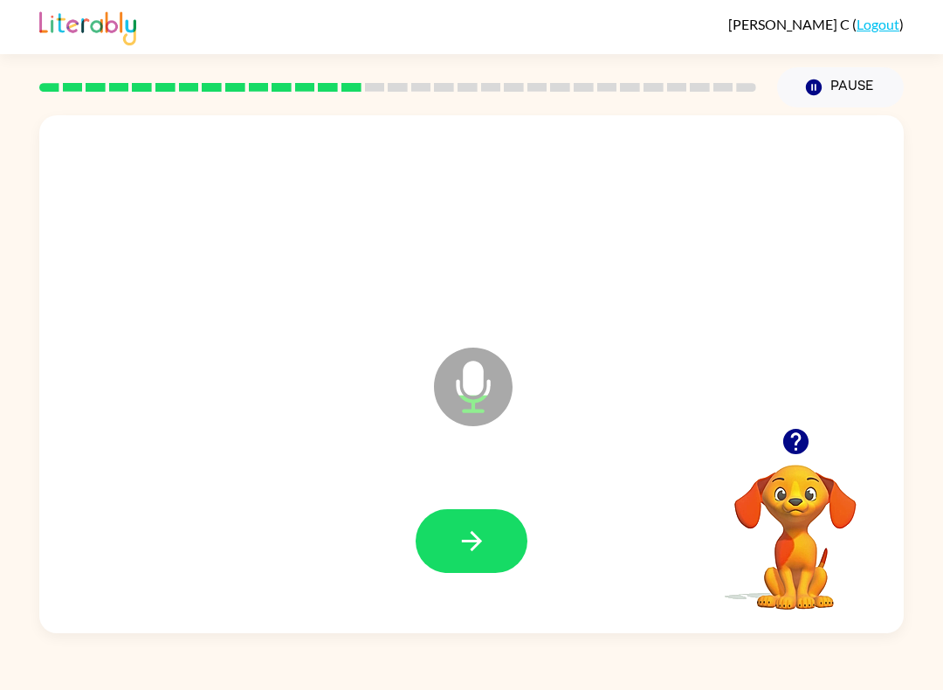
click at [516, 560] on button "button" at bounding box center [472, 541] width 112 height 64
click at [471, 543] on icon "button" at bounding box center [472, 541] width 31 height 31
click at [506, 535] on button "button" at bounding box center [472, 541] width 112 height 64
click at [500, 544] on button "button" at bounding box center [472, 541] width 112 height 64
click at [459, 565] on button "button" at bounding box center [472, 541] width 112 height 64
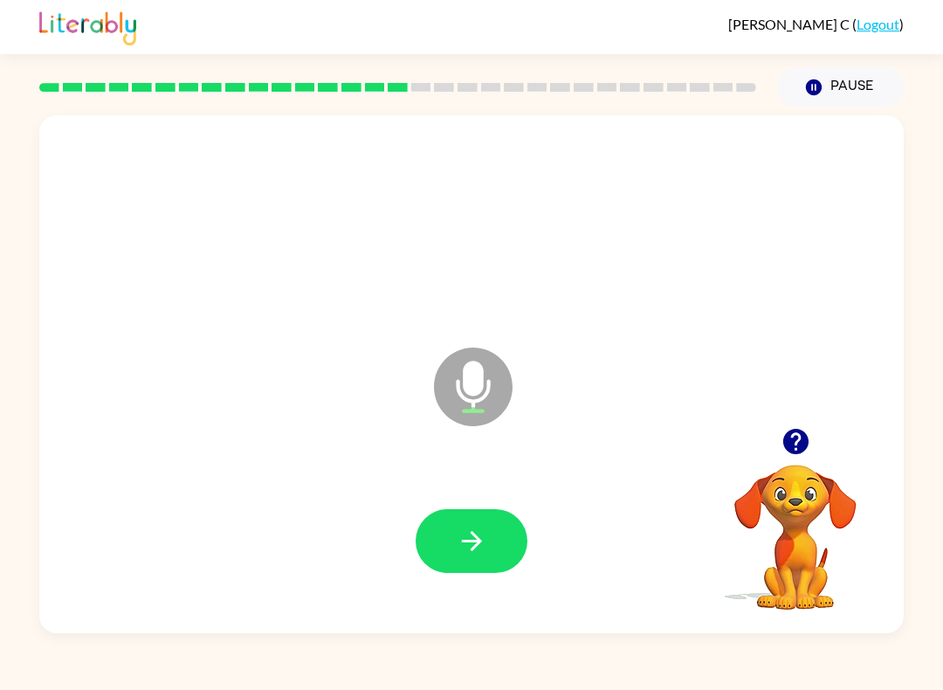
click at [492, 510] on button "button" at bounding box center [472, 541] width 112 height 64
click at [504, 514] on button "button" at bounding box center [472, 541] width 112 height 64
click at [484, 554] on icon "button" at bounding box center [472, 541] width 31 height 31
click at [497, 519] on button "button" at bounding box center [472, 541] width 112 height 64
click at [473, 548] on icon "button" at bounding box center [471, 541] width 20 height 20
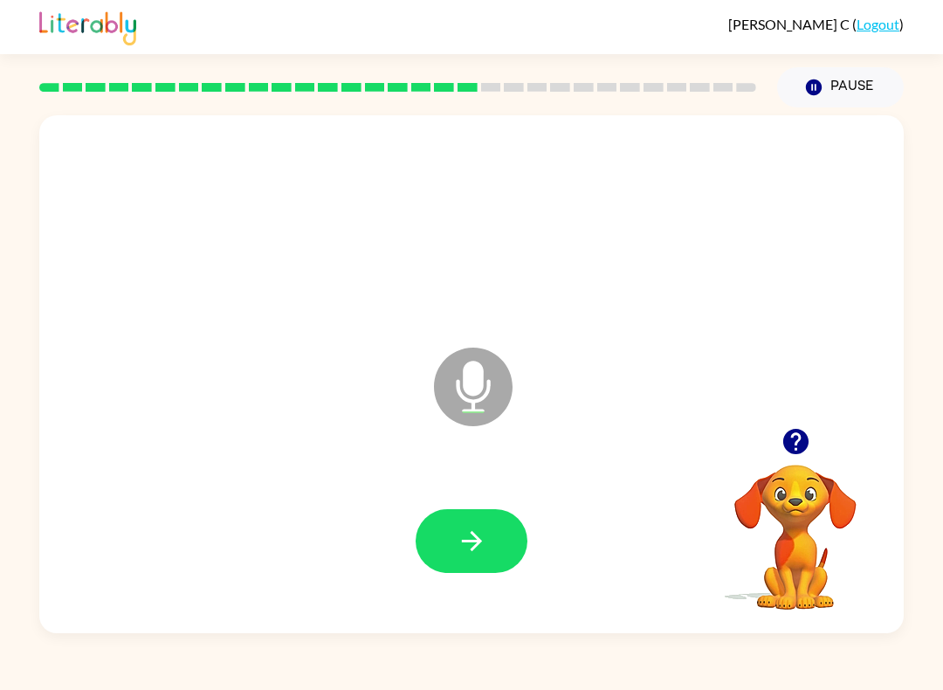
click at [481, 524] on button "button" at bounding box center [472, 541] width 112 height 64
click at [457, 530] on icon "button" at bounding box center [472, 541] width 31 height 31
click at [468, 499] on div at bounding box center [472, 540] width 830 height 149
click at [467, 533] on icon "button" at bounding box center [472, 541] width 31 height 31
click at [490, 513] on button "button" at bounding box center [472, 541] width 112 height 64
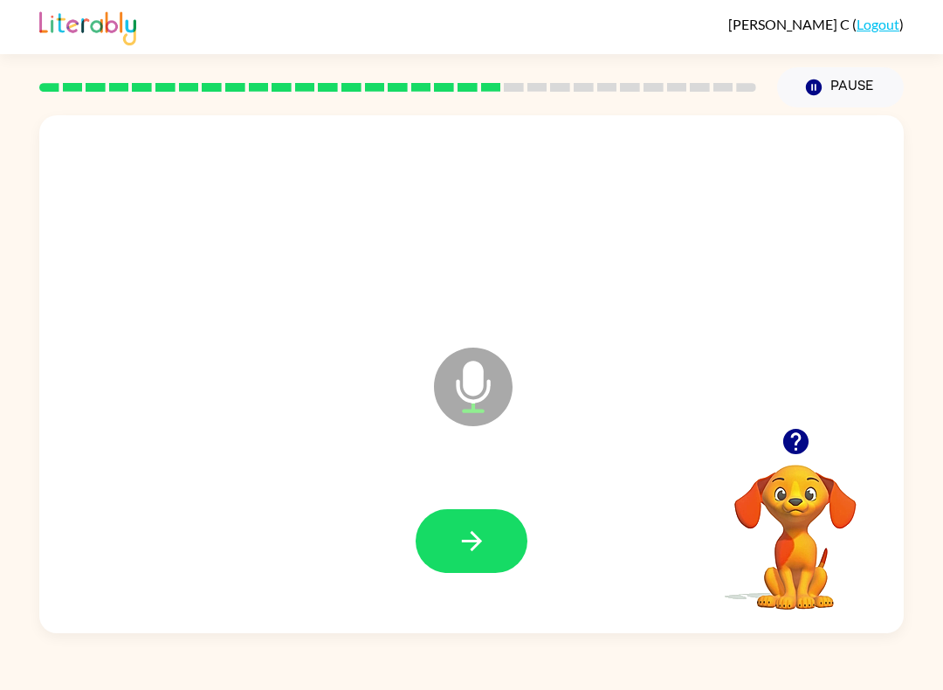
click at [482, 529] on icon "button" at bounding box center [472, 541] width 31 height 31
click at [486, 527] on icon "button" at bounding box center [472, 541] width 31 height 31
click at [488, 516] on button "button" at bounding box center [472, 541] width 112 height 64
click at [485, 553] on icon "button" at bounding box center [472, 541] width 31 height 31
click at [473, 538] on icon "button" at bounding box center [472, 541] width 31 height 31
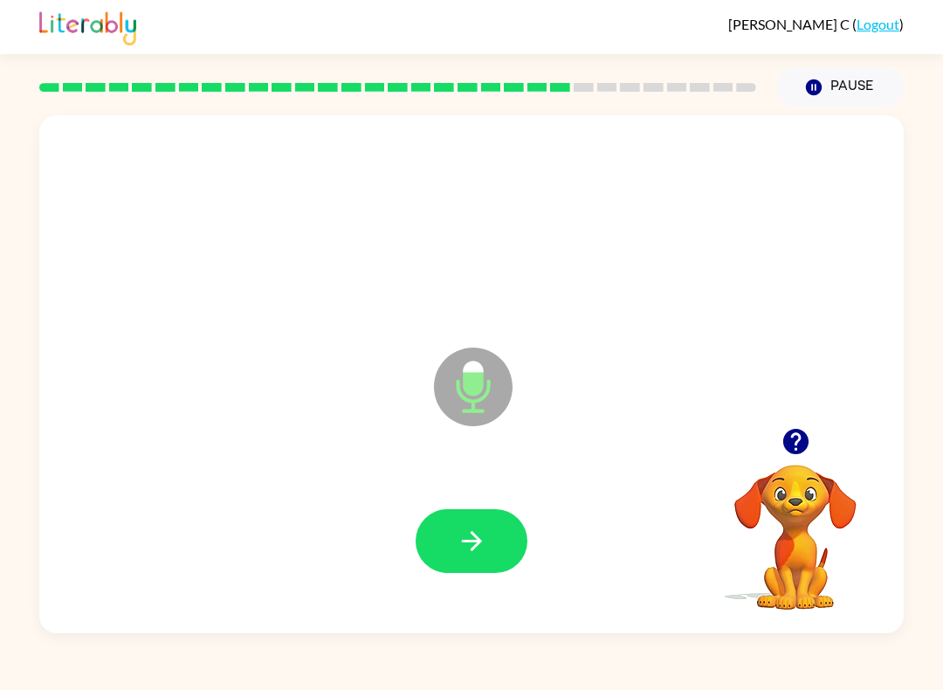
click at [411, 529] on div at bounding box center [472, 540] width 830 height 149
click at [492, 516] on button "button" at bounding box center [472, 541] width 112 height 64
click at [498, 537] on button "button" at bounding box center [472, 541] width 112 height 64
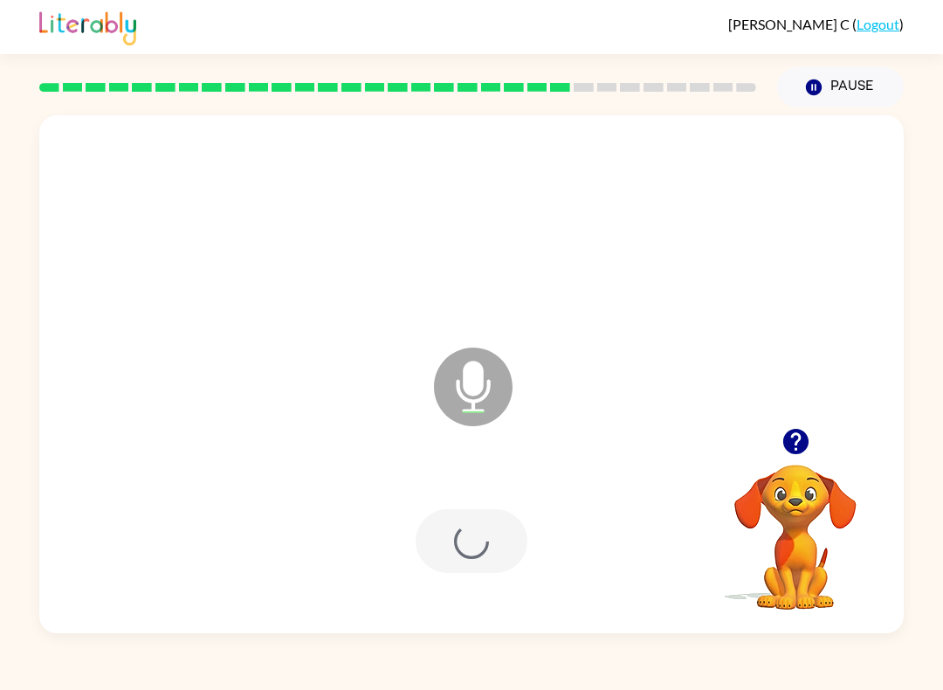
click at [484, 527] on div at bounding box center [472, 541] width 112 height 64
click at [530, 497] on div at bounding box center [472, 540] width 830 height 149
click at [510, 509] on div at bounding box center [472, 540] width 830 height 149
click at [502, 520] on button "button" at bounding box center [472, 541] width 112 height 64
click at [481, 522] on button "button" at bounding box center [472, 541] width 112 height 64
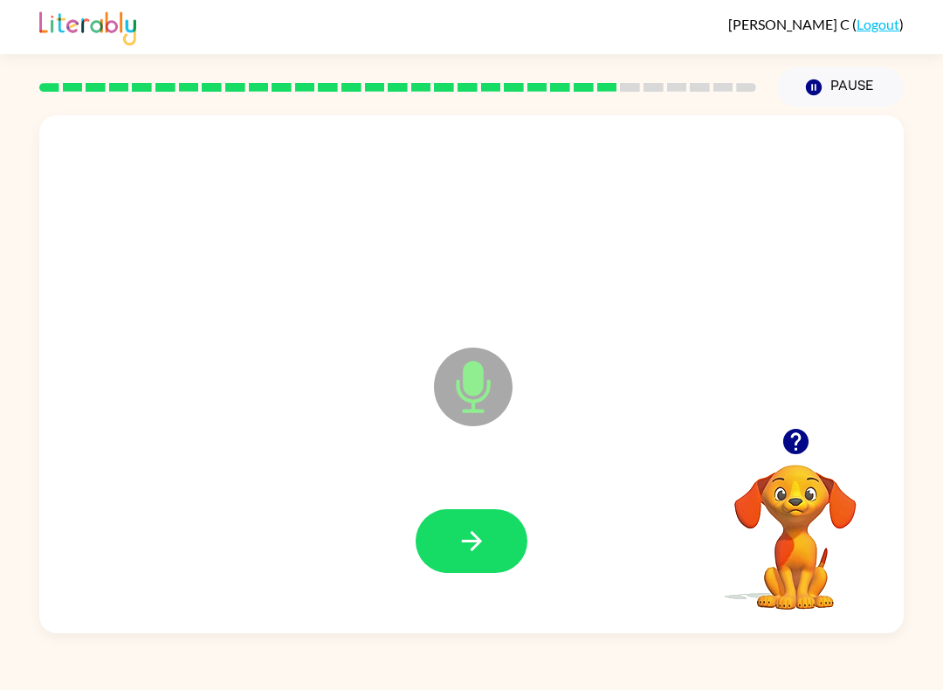
click at [469, 533] on icon "button" at bounding box center [472, 541] width 31 height 31
click at [479, 533] on icon "button" at bounding box center [472, 541] width 31 height 31
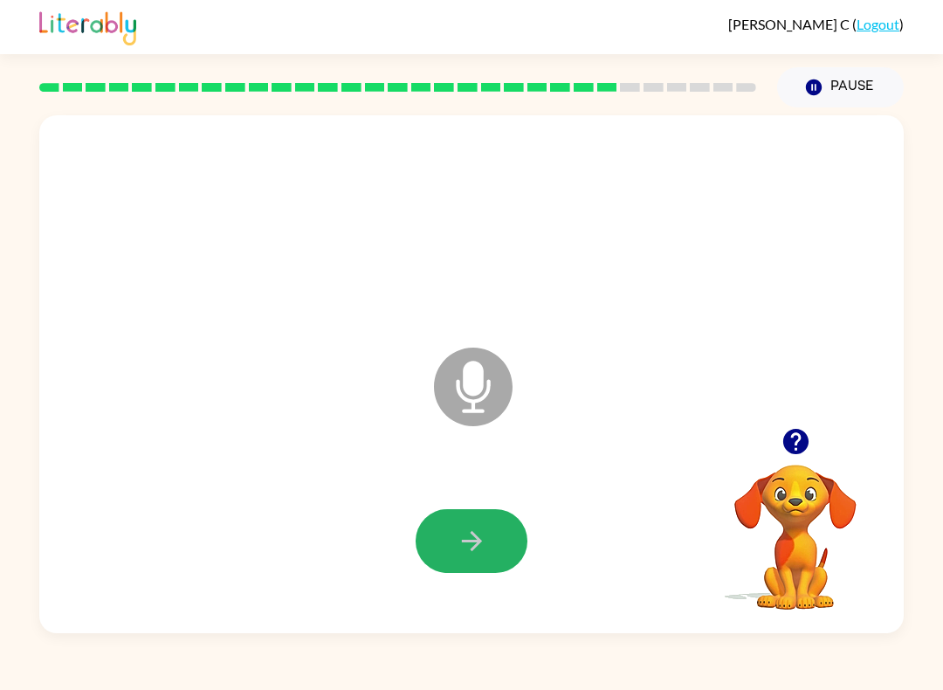
click at [441, 518] on button "button" at bounding box center [472, 541] width 112 height 64
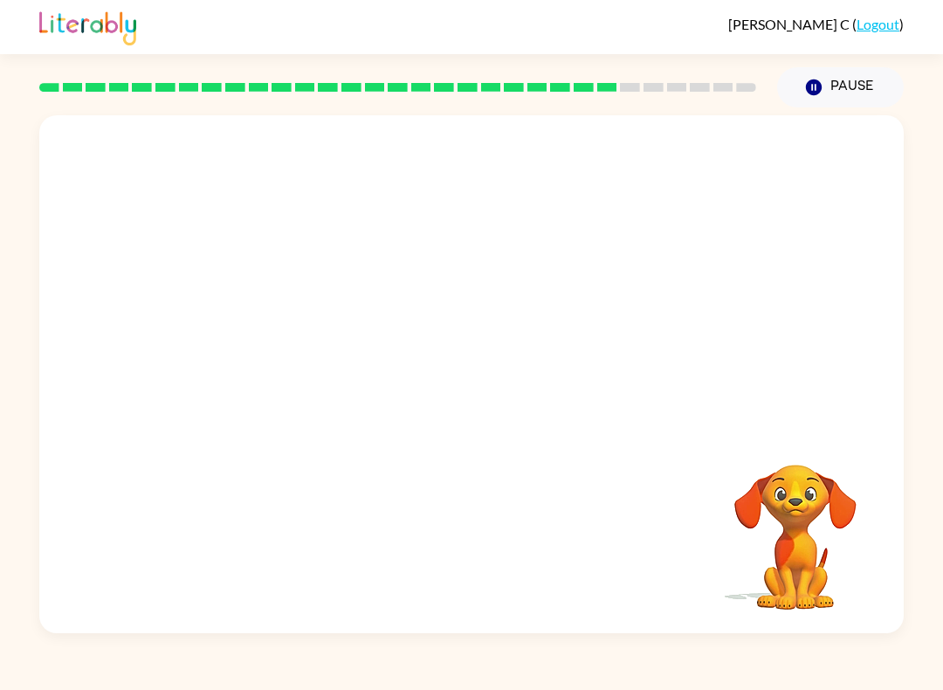
click at [706, 161] on div at bounding box center [472, 224] width 830 height 149
click at [706, 76] on button "Pause Pause" at bounding box center [840, 87] width 127 height 40
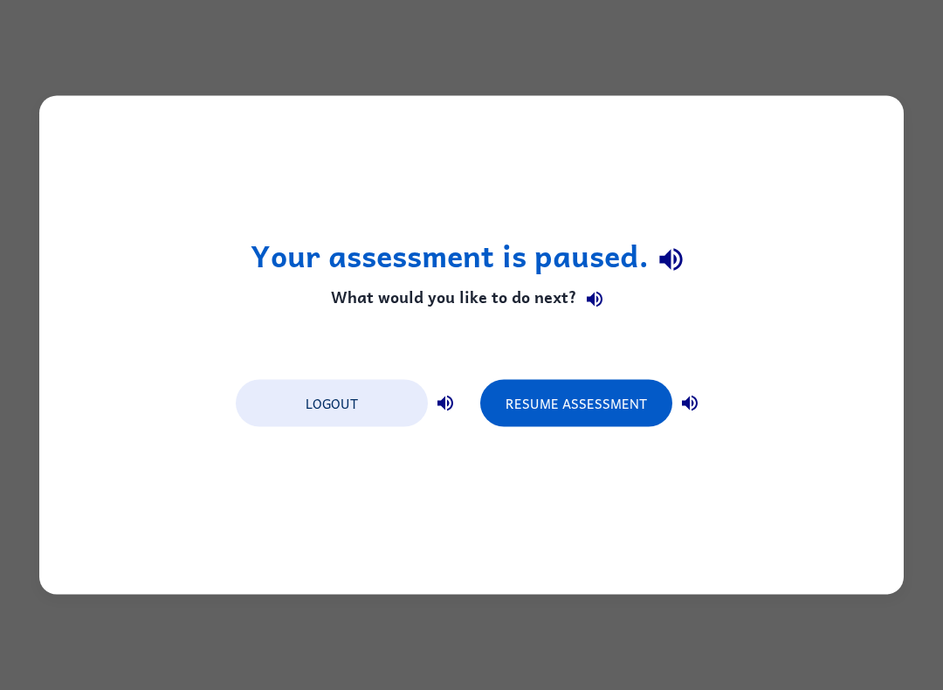
click at [273, 382] on button "Logout" at bounding box center [332, 403] width 192 height 47
click at [299, 382] on button "Logout" at bounding box center [332, 403] width 192 height 47
click at [309, 415] on button "Logout" at bounding box center [332, 403] width 192 height 47
click at [311, 395] on button "Logout" at bounding box center [332, 403] width 192 height 47
